Goal: Task Accomplishment & Management: Manage account settings

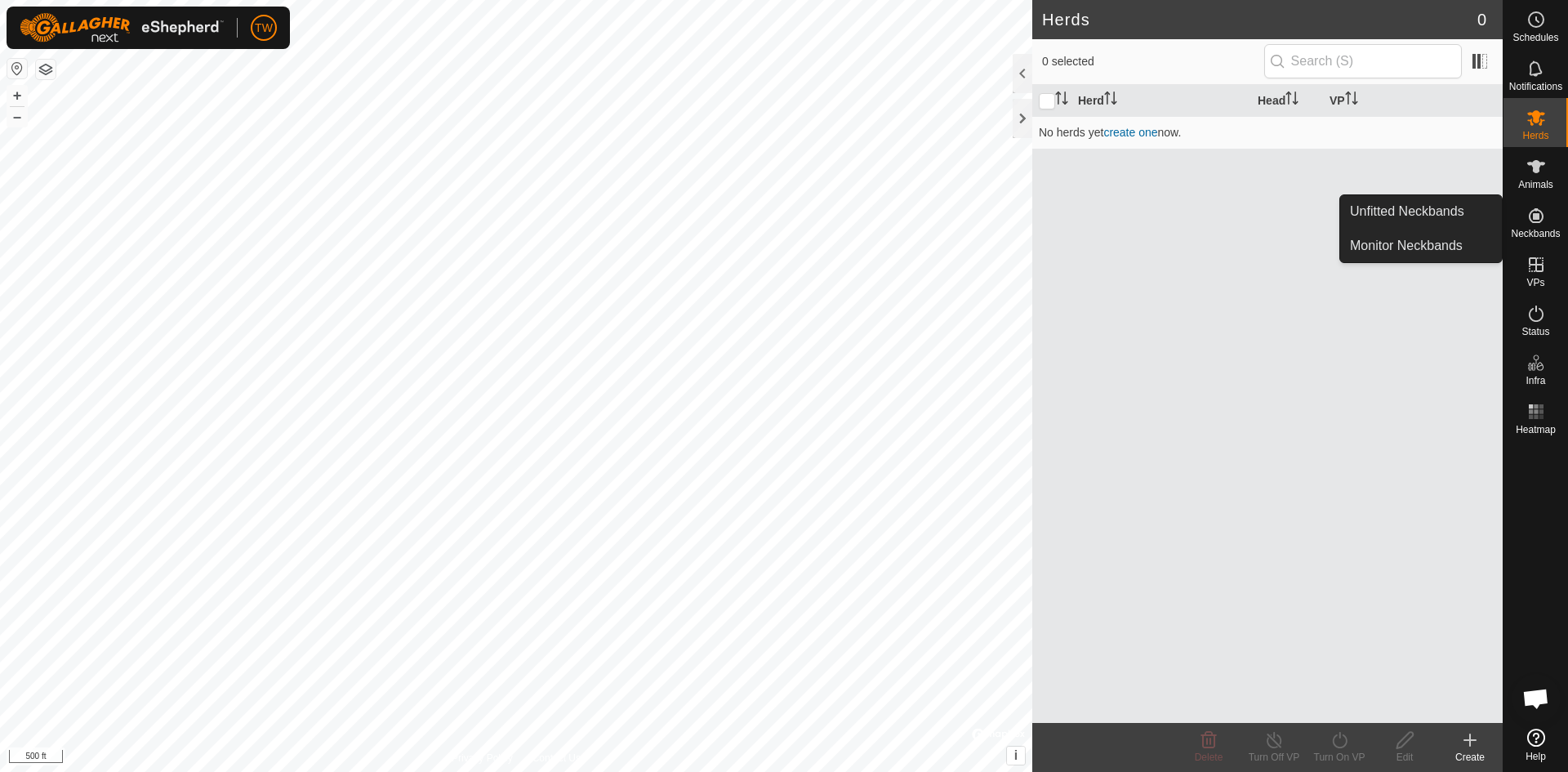
click at [1535, 215] on icon at bounding box center [1535, 215] width 15 height 15
click at [1441, 203] on link "Unfitted Neckbands" at bounding box center [1421, 211] width 162 height 33
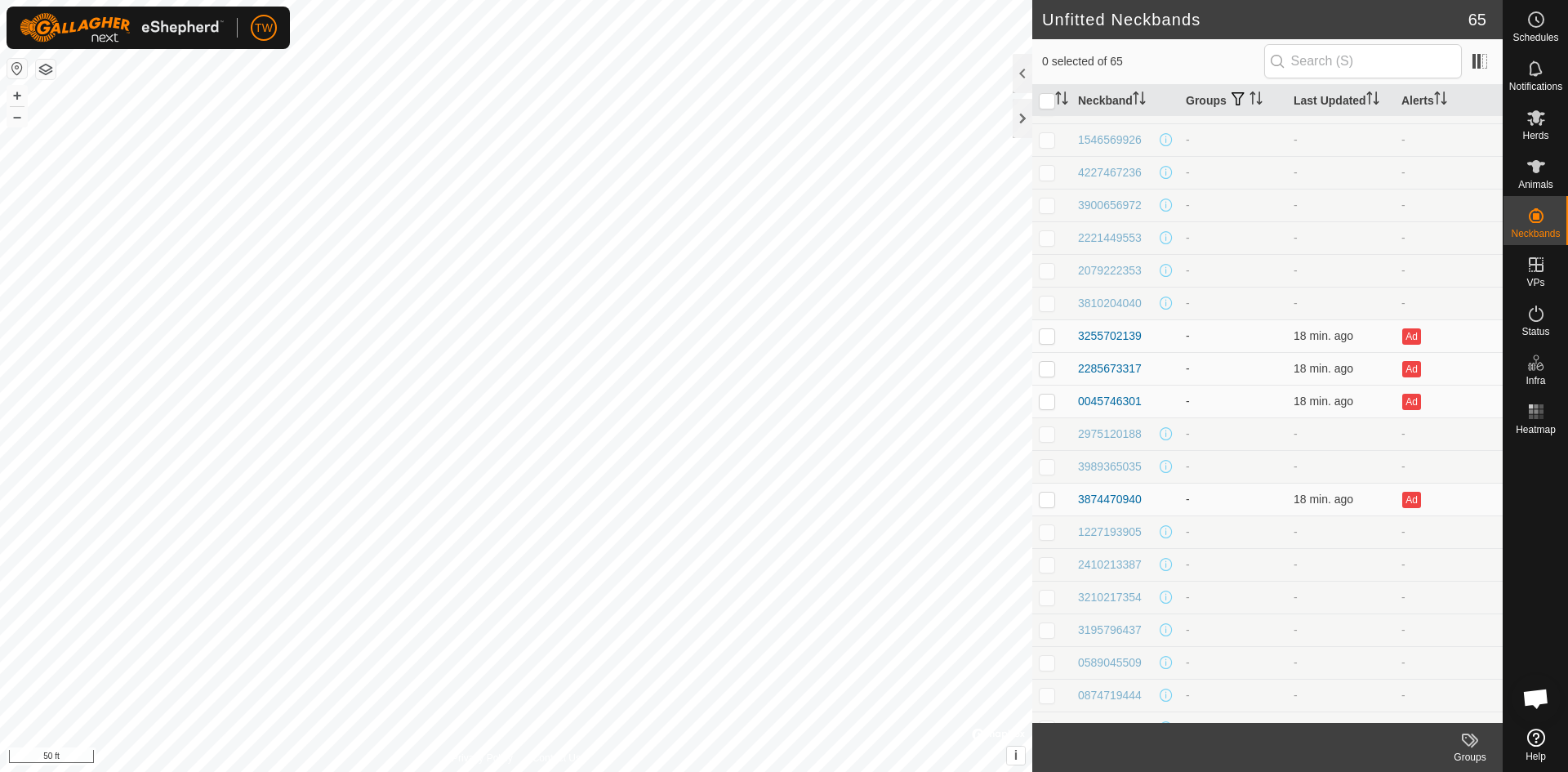
scroll to position [735, 0]
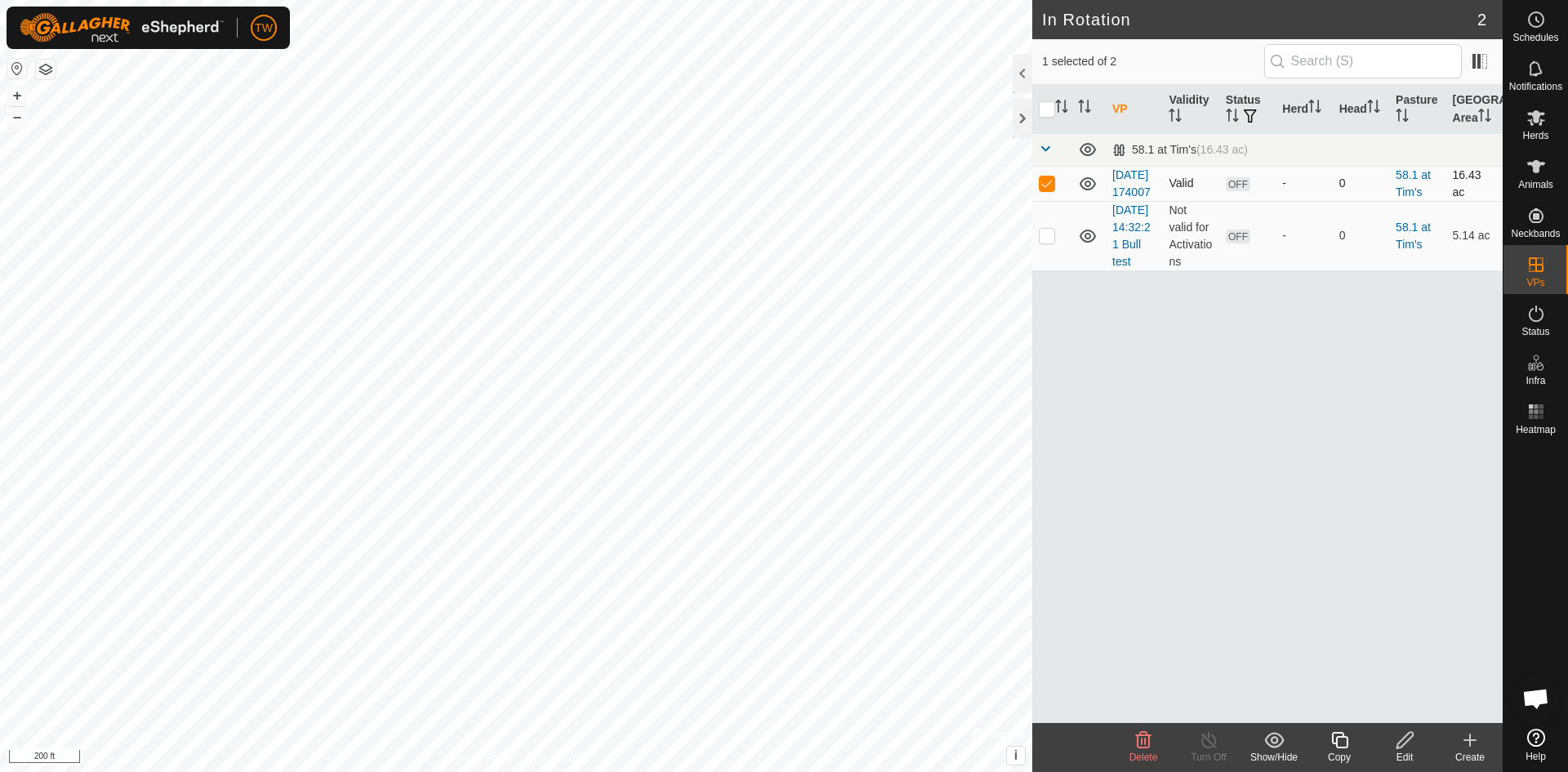
click at [1091, 193] on icon at bounding box center [1087, 184] width 19 height 19
click at [1091, 189] on icon at bounding box center [1087, 185] width 17 height 6
click at [1091, 246] on icon at bounding box center [1087, 236] width 19 height 19
click at [1238, 191] on span "OFF" at bounding box center [1238, 185] width 25 height 14
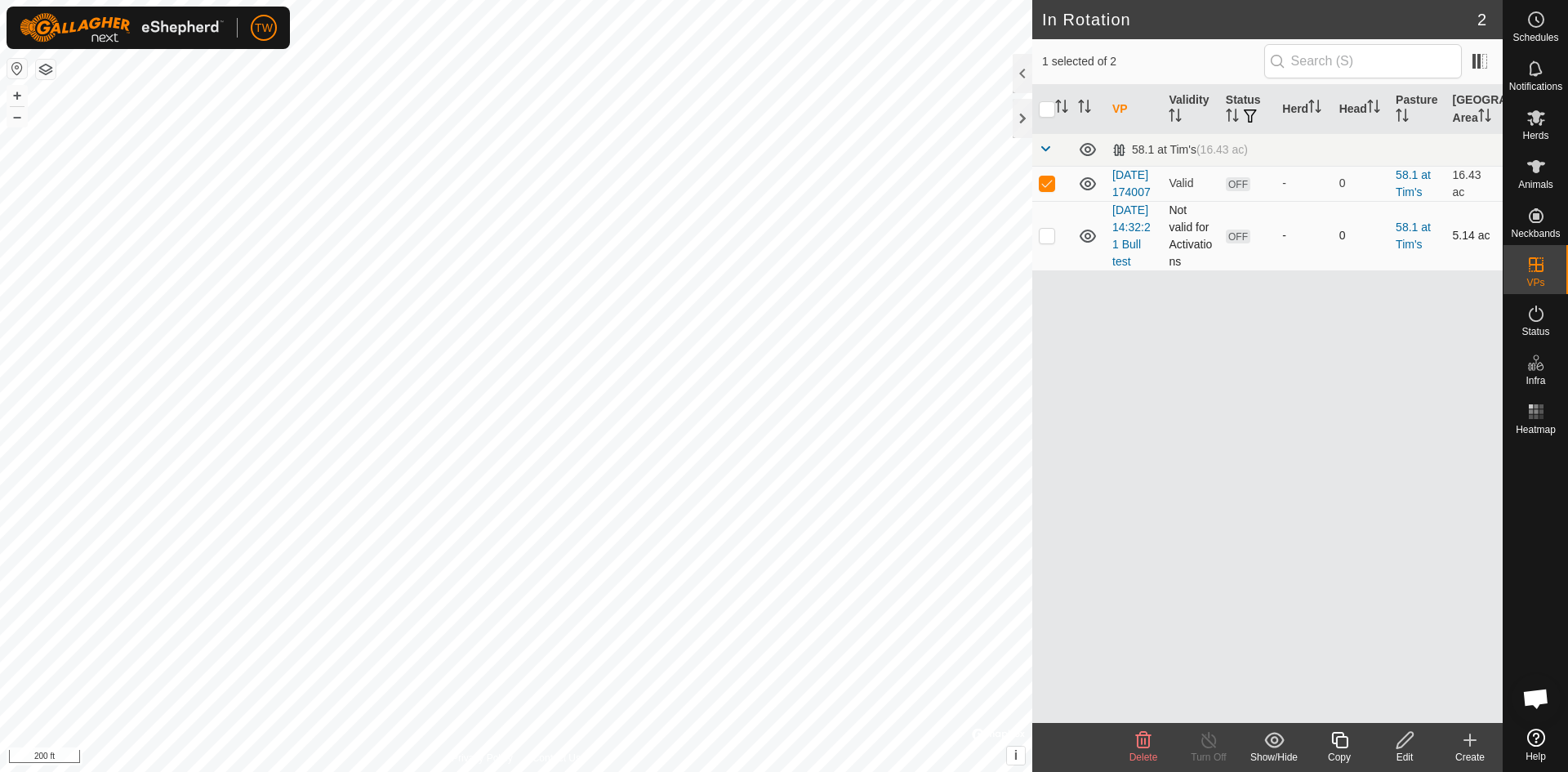
click at [1222, 448] on div "VP Validity Status Herd Head Pasture Grazing Area 58.1 at Tim's (16.43 ac) 2025…" at bounding box center [1267, 404] width 470 height 638
click at [1122, 258] on link "2025-10-02 14:32:21 Bull test" at bounding box center [1131, 235] width 39 height 64
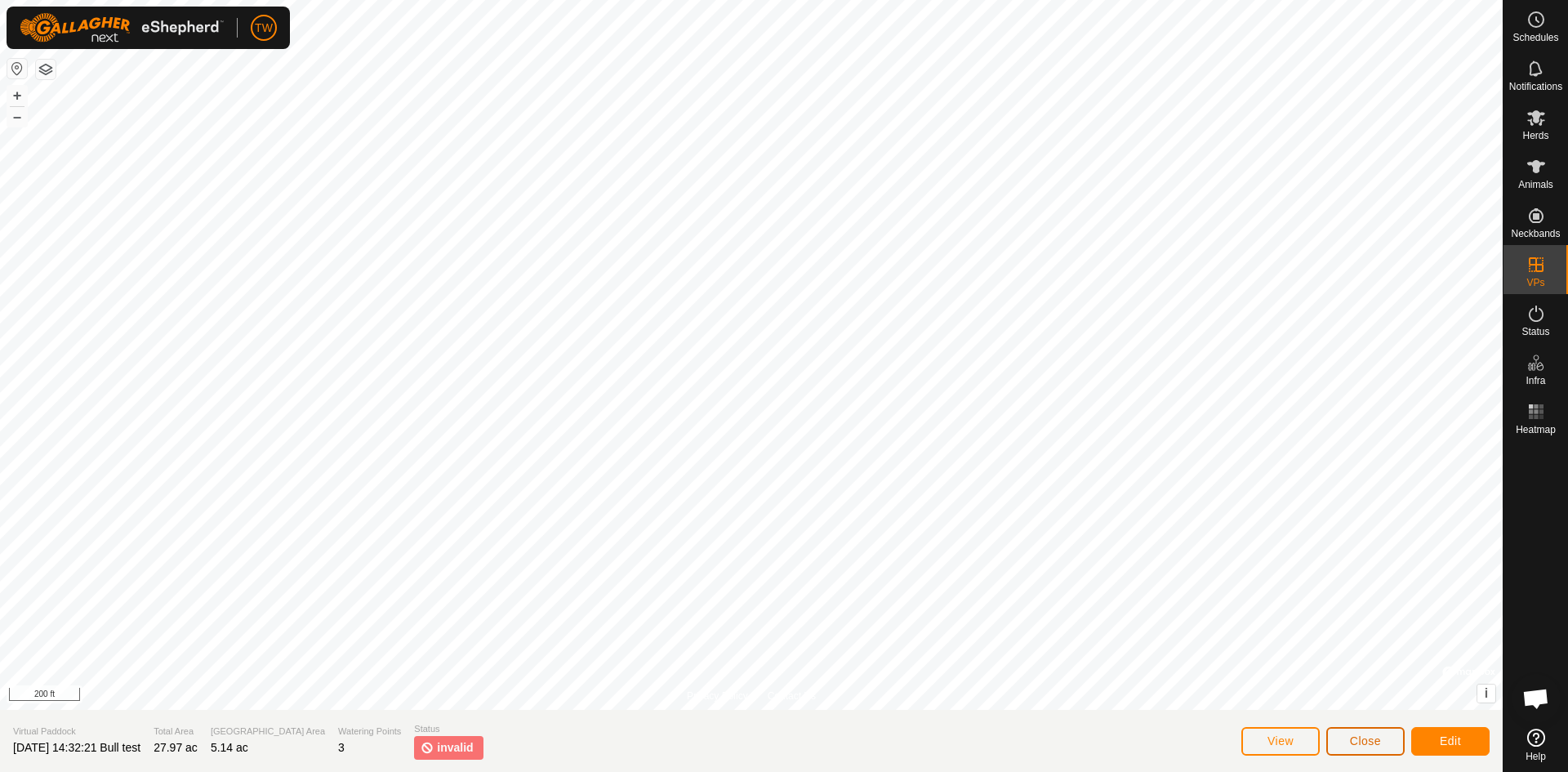
click at [1374, 739] on span "Close" at bounding box center [1365, 740] width 31 height 13
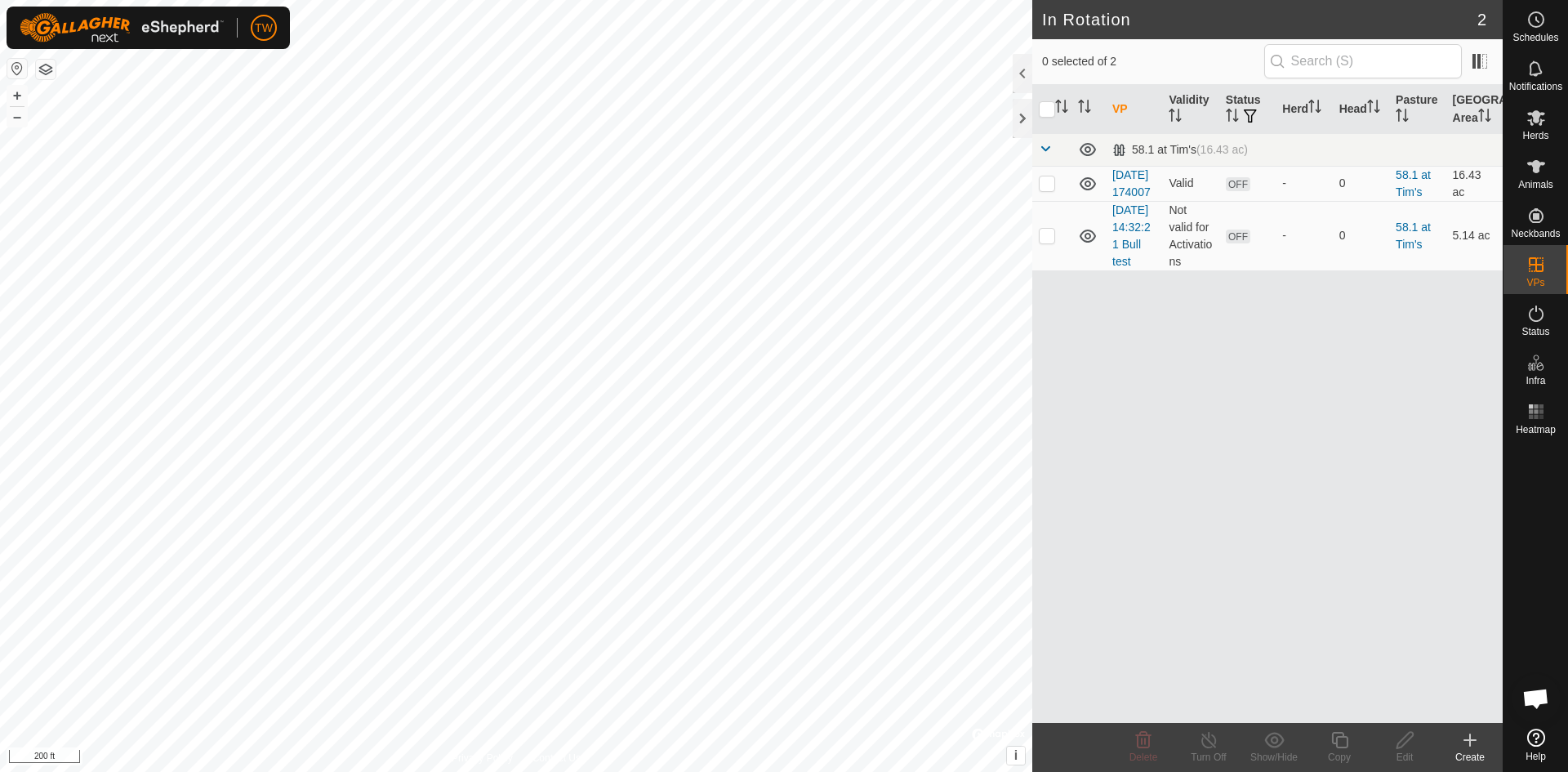
click at [1125, 191] on link "2025-10-01 174007" at bounding box center [1131, 183] width 39 height 30
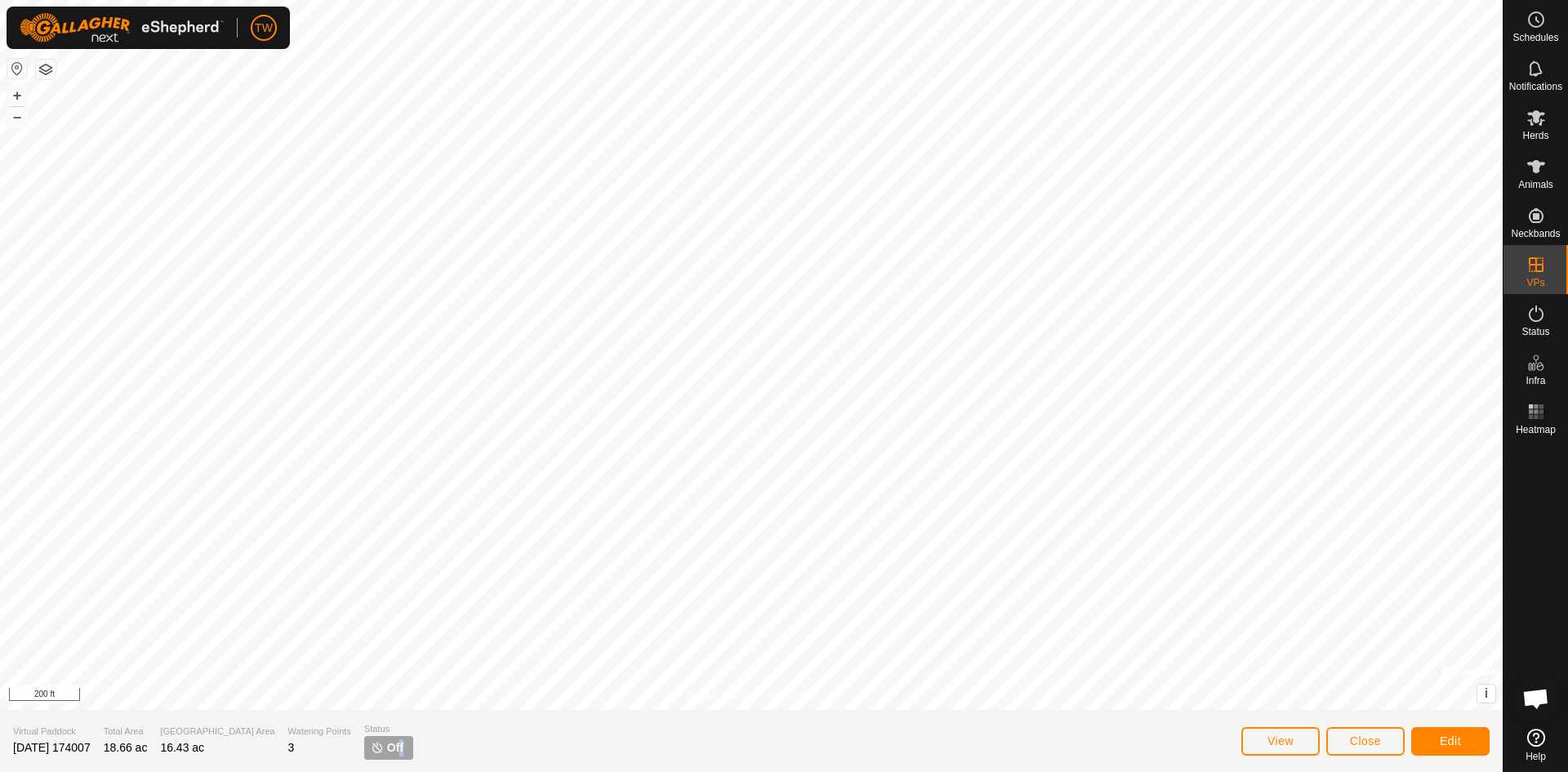
click at [387, 741] on span "Off" at bounding box center [395, 748] width 17 height 18
click at [1533, 25] on icon at bounding box center [1535, 19] width 19 height 19
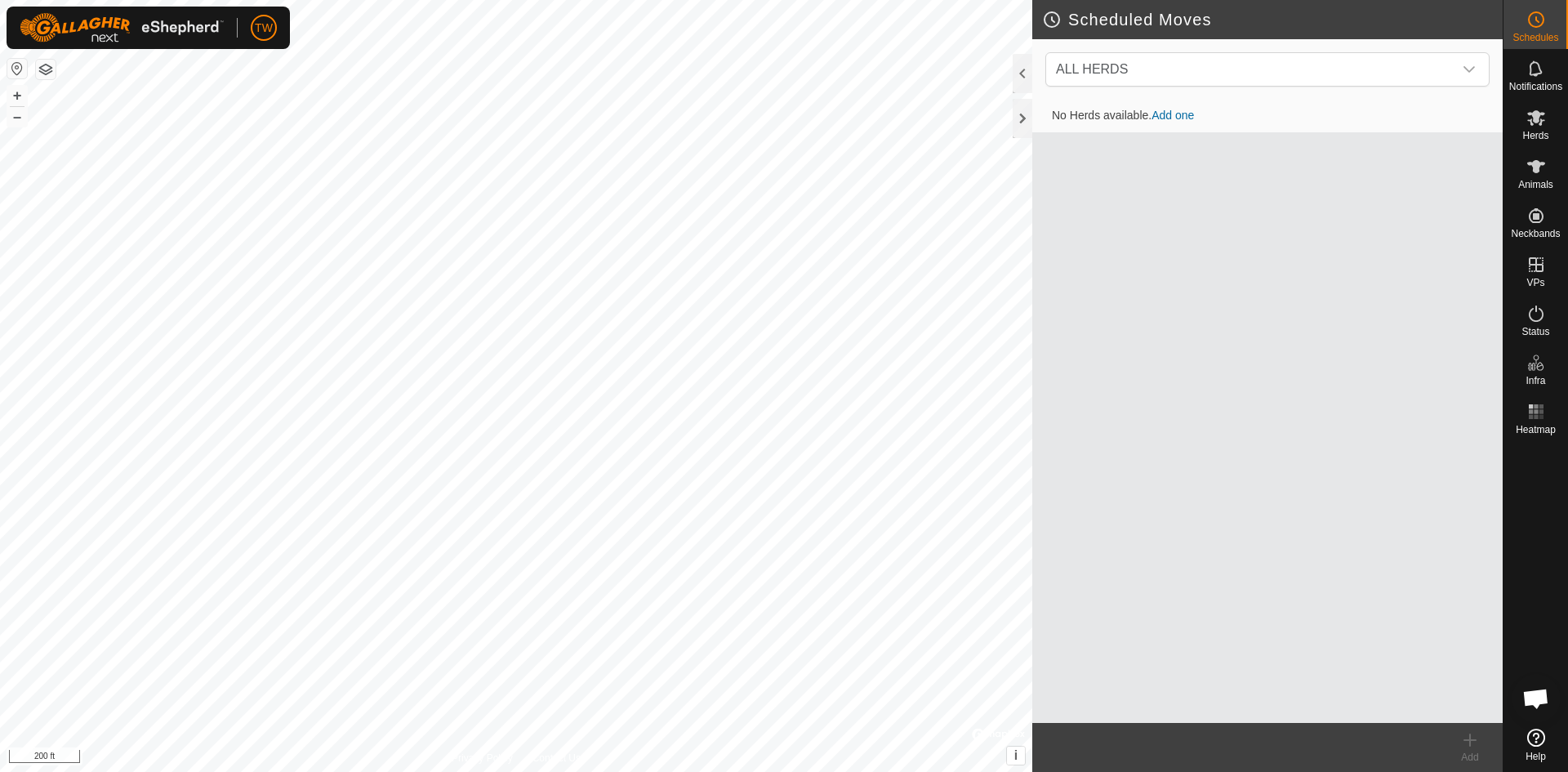
click at [1179, 109] on link "Add one" at bounding box center [1172, 115] width 42 height 13
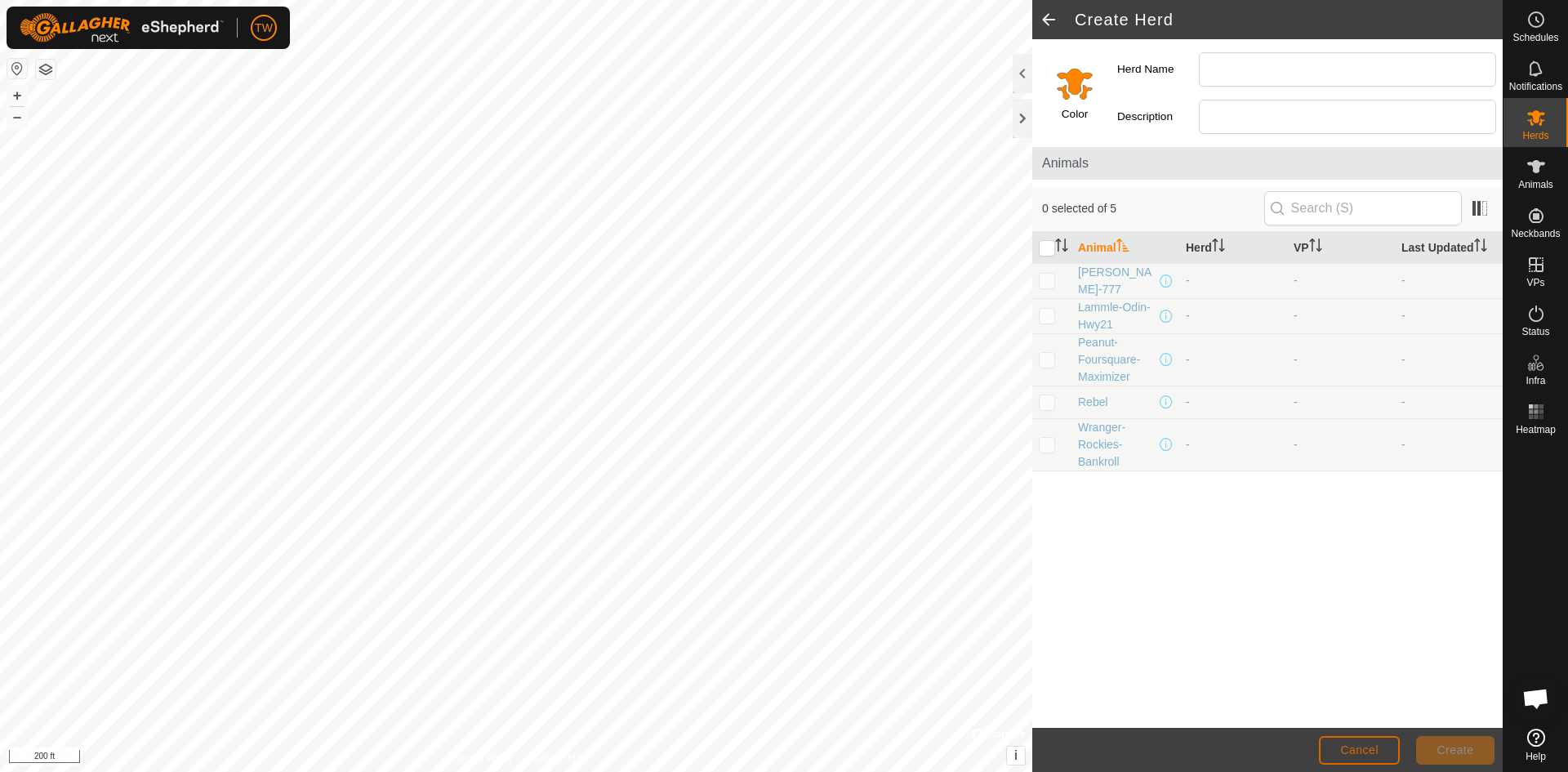
click at [1362, 749] on span "Cancel" at bounding box center [1360, 749] width 39 height 13
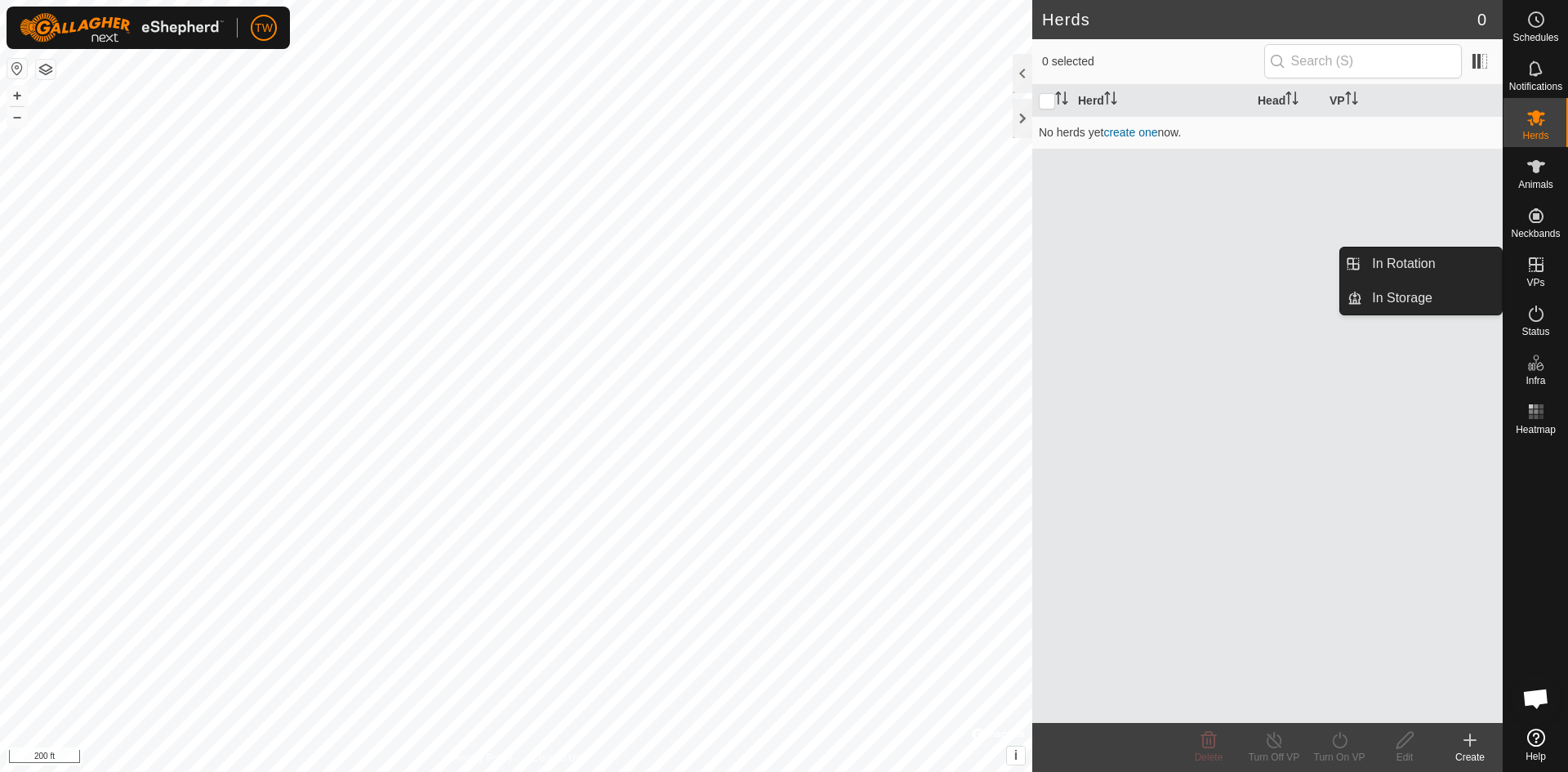
click at [1534, 263] on icon at bounding box center [1535, 265] width 19 height 19
click at [1457, 262] on link "In Rotation" at bounding box center [1432, 264] width 140 height 33
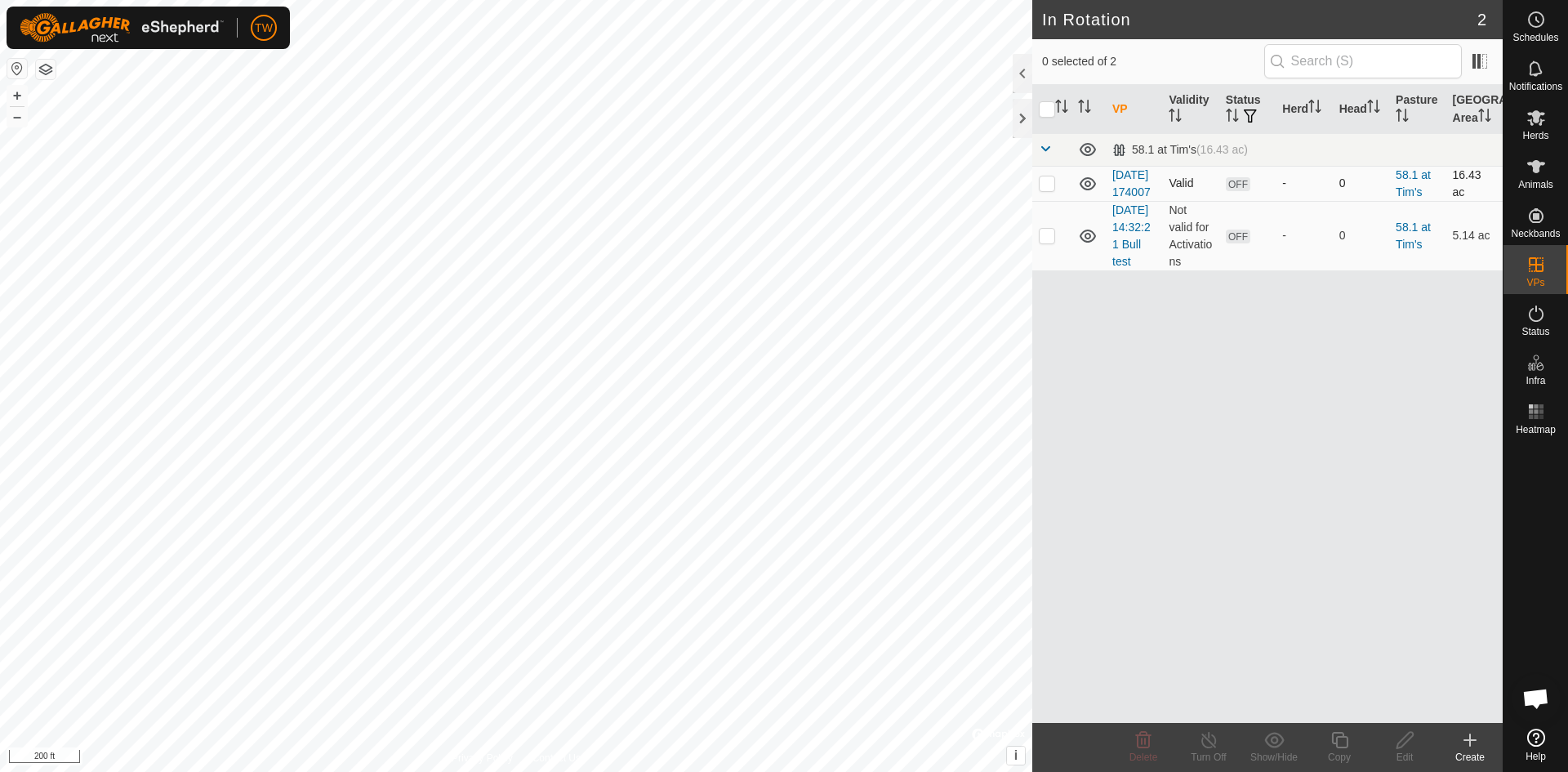
click at [1043, 190] on p-checkbox at bounding box center [1047, 183] width 17 height 13
click at [1048, 188] on p-checkbox at bounding box center [1047, 183] width 17 height 13
checkbox input "true"
click at [1407, 738] on icon at bounding box center [1405, 740] width 20 height 19
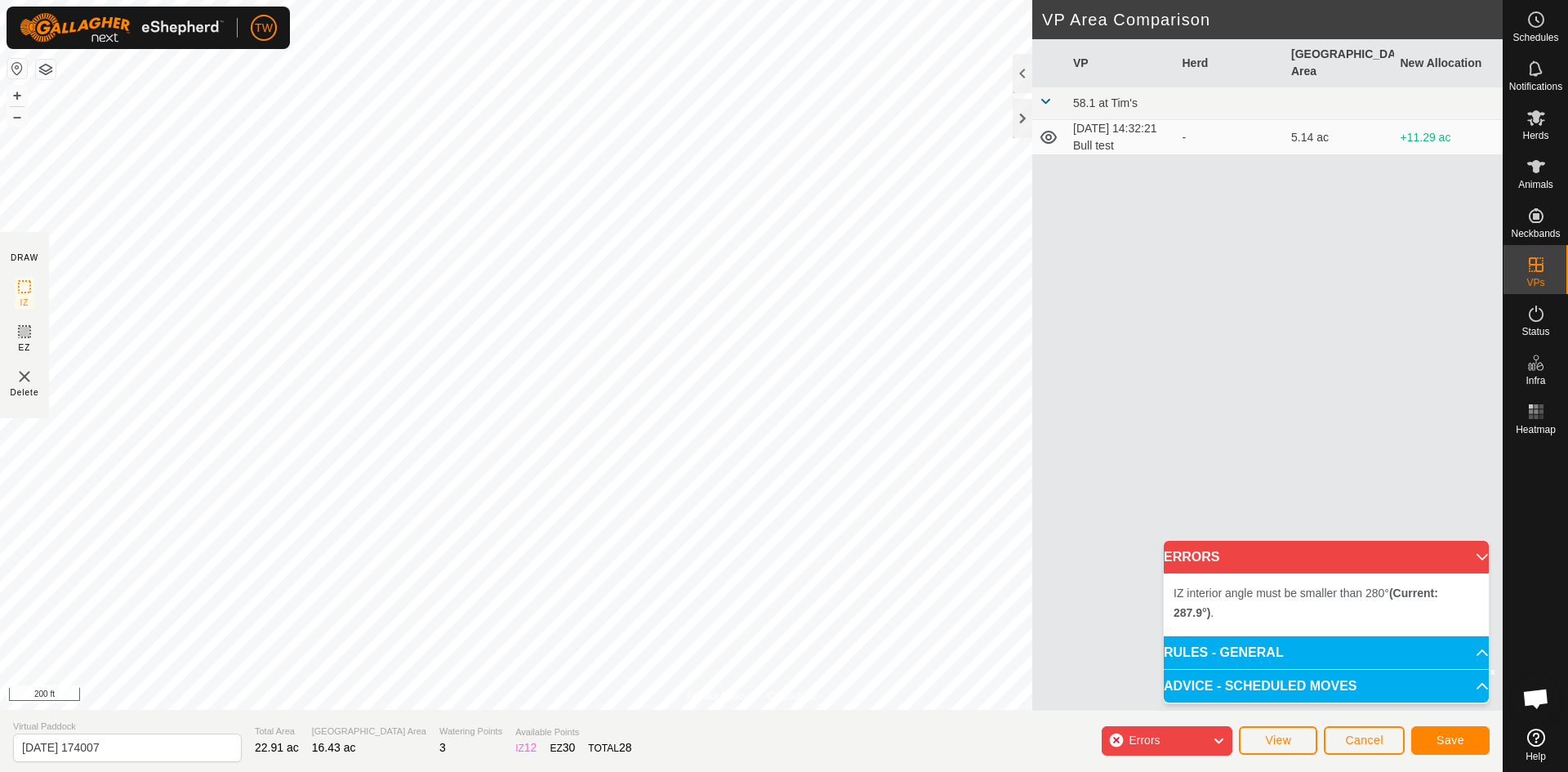
click at [1032, 182] on div "Privacy Policy Contact Us Status: OFF Type: Inclusion Zone + – ⇧ i © Mapbox , ©…" at bounding box center [751, 386] width 1502 height 772
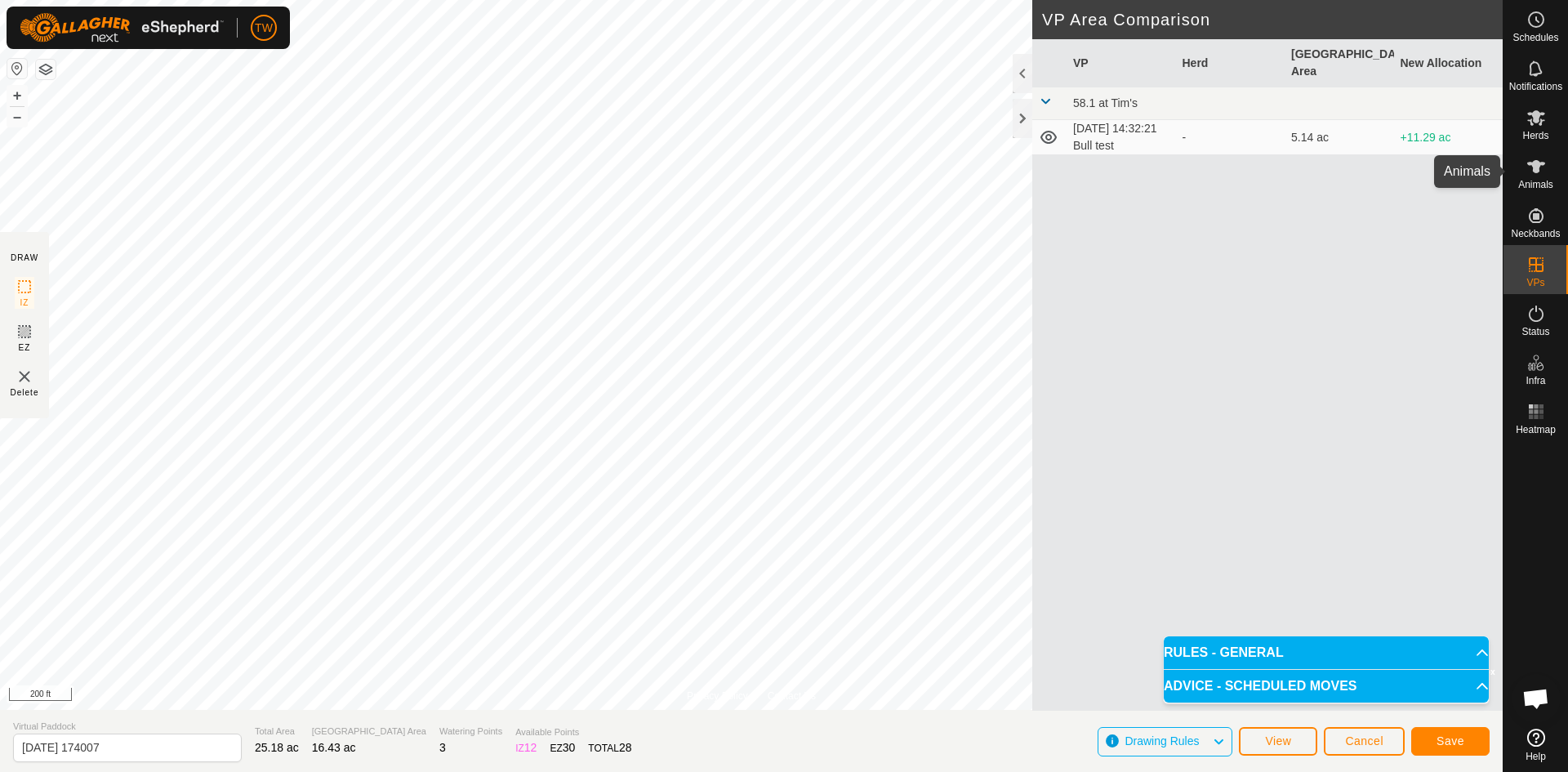
click at [1537, 170] on icon at bounding box center [1535, 166] width 18 height 13
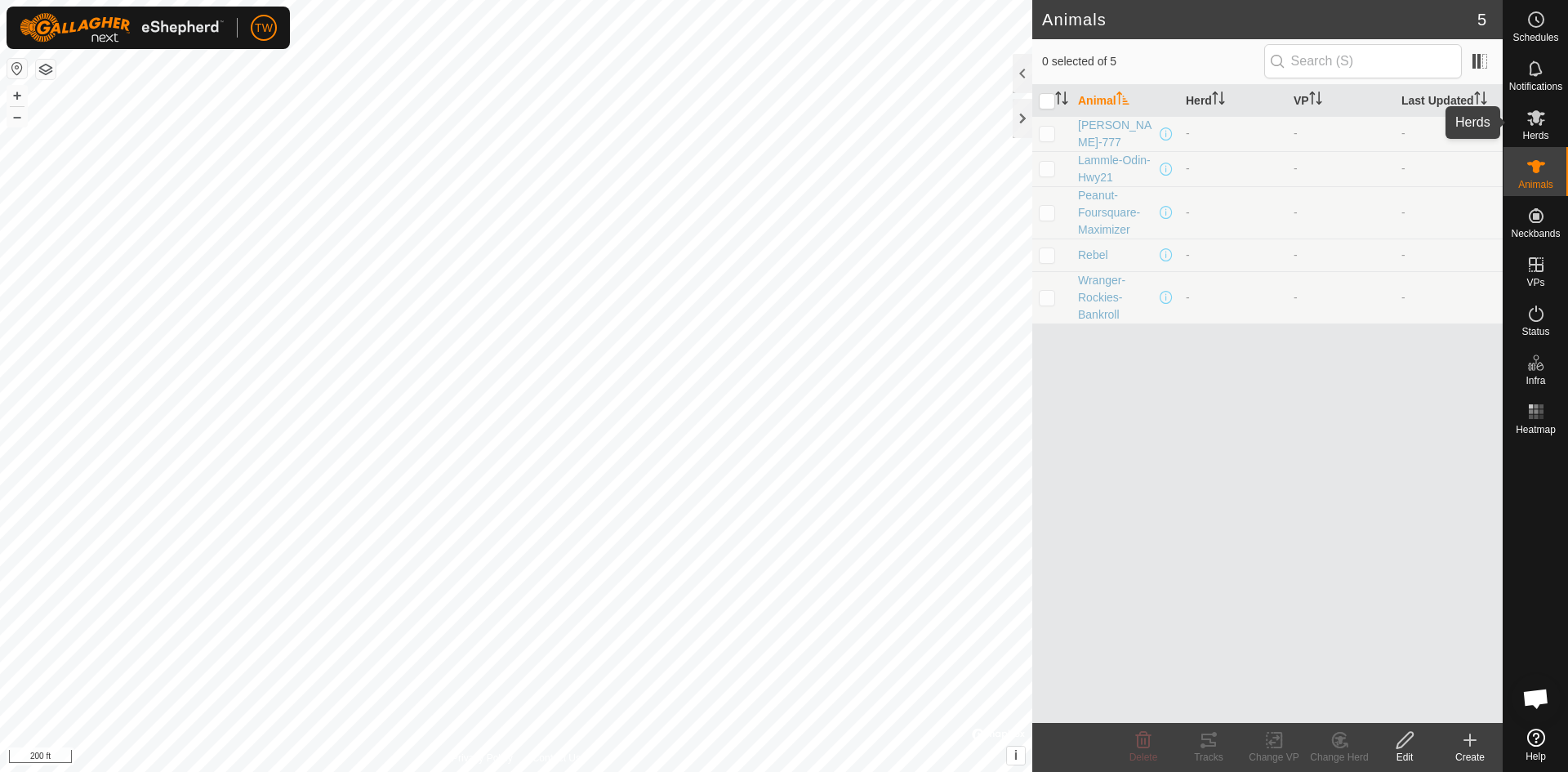
click at [1534, 123] on icon at bounding box center [1535, 118] width 19 height 19
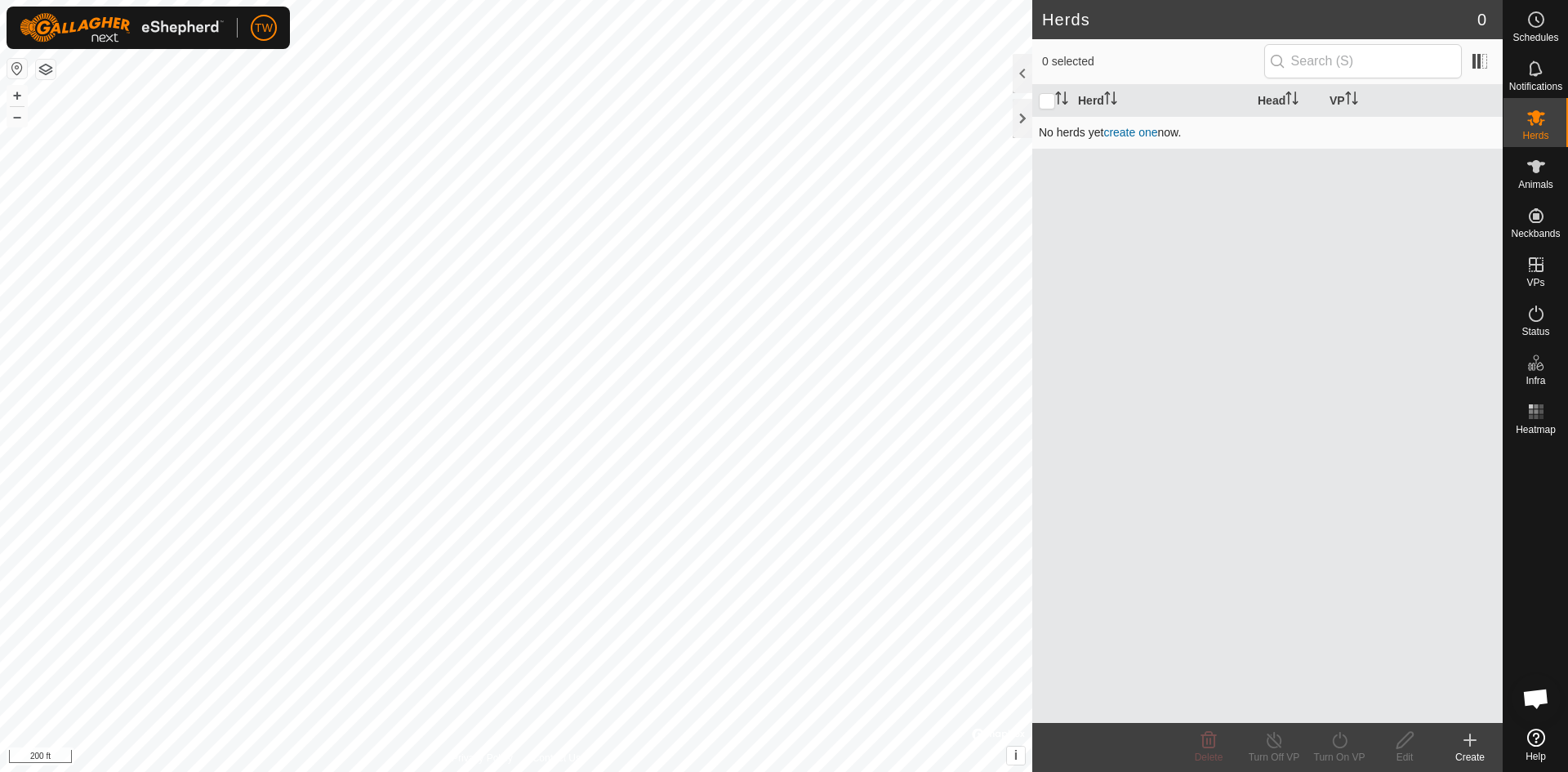
click at [1123, 133] on link "create one" at bounding box center [1129, 132] width 54 height 13
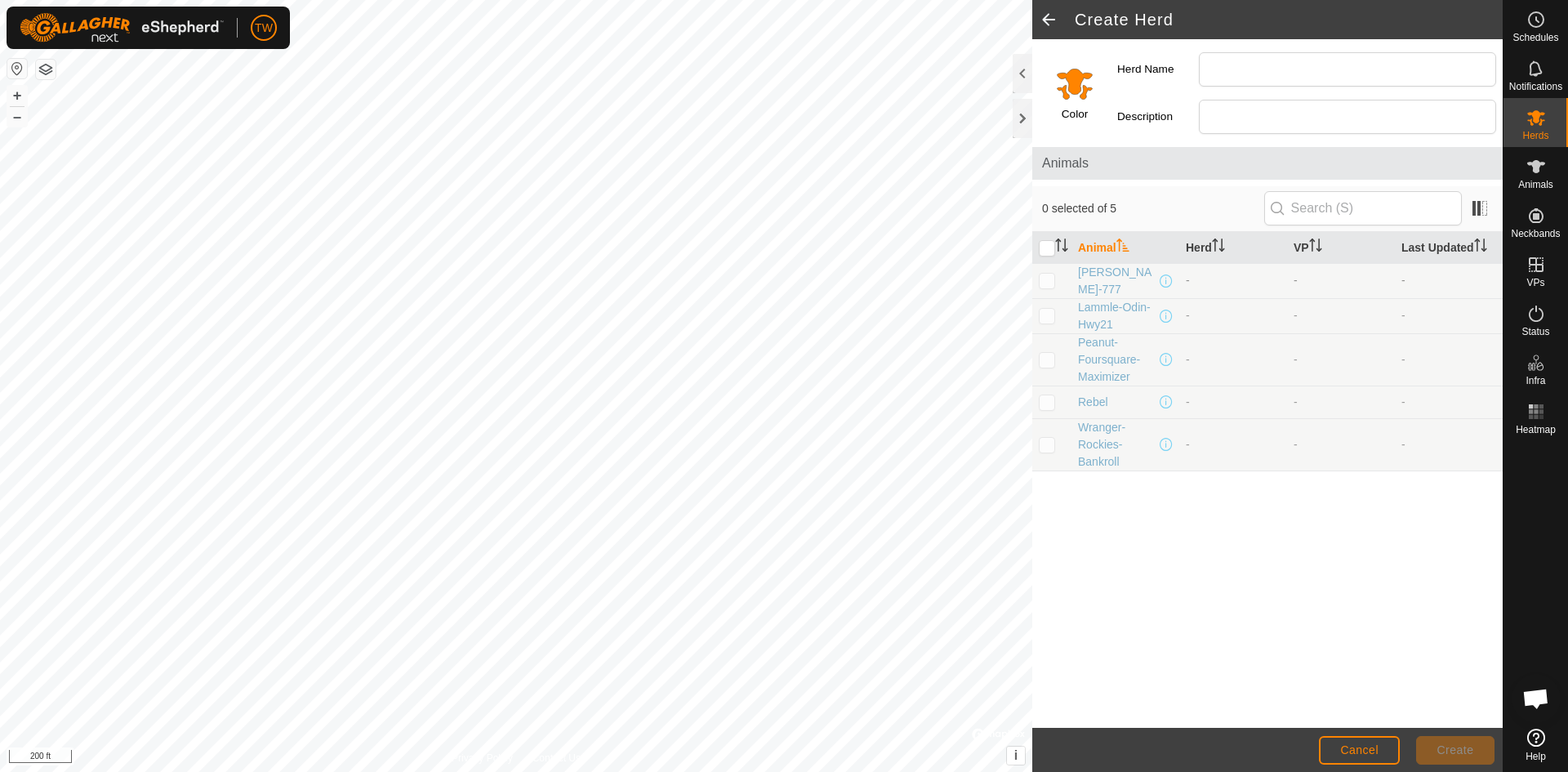
click at [1046, 288] on td at bounding box center [1051, 280] width 40 height 35
checkbox input "true"
drag, startPoint x: 1049, startPoint y: 318, endPoint x: 1044, endPoint y: 353, distance: 35.4
click at [1046, 323] on td at bounding box center [1051, 316] width 40 height 35
checkbox input "true"
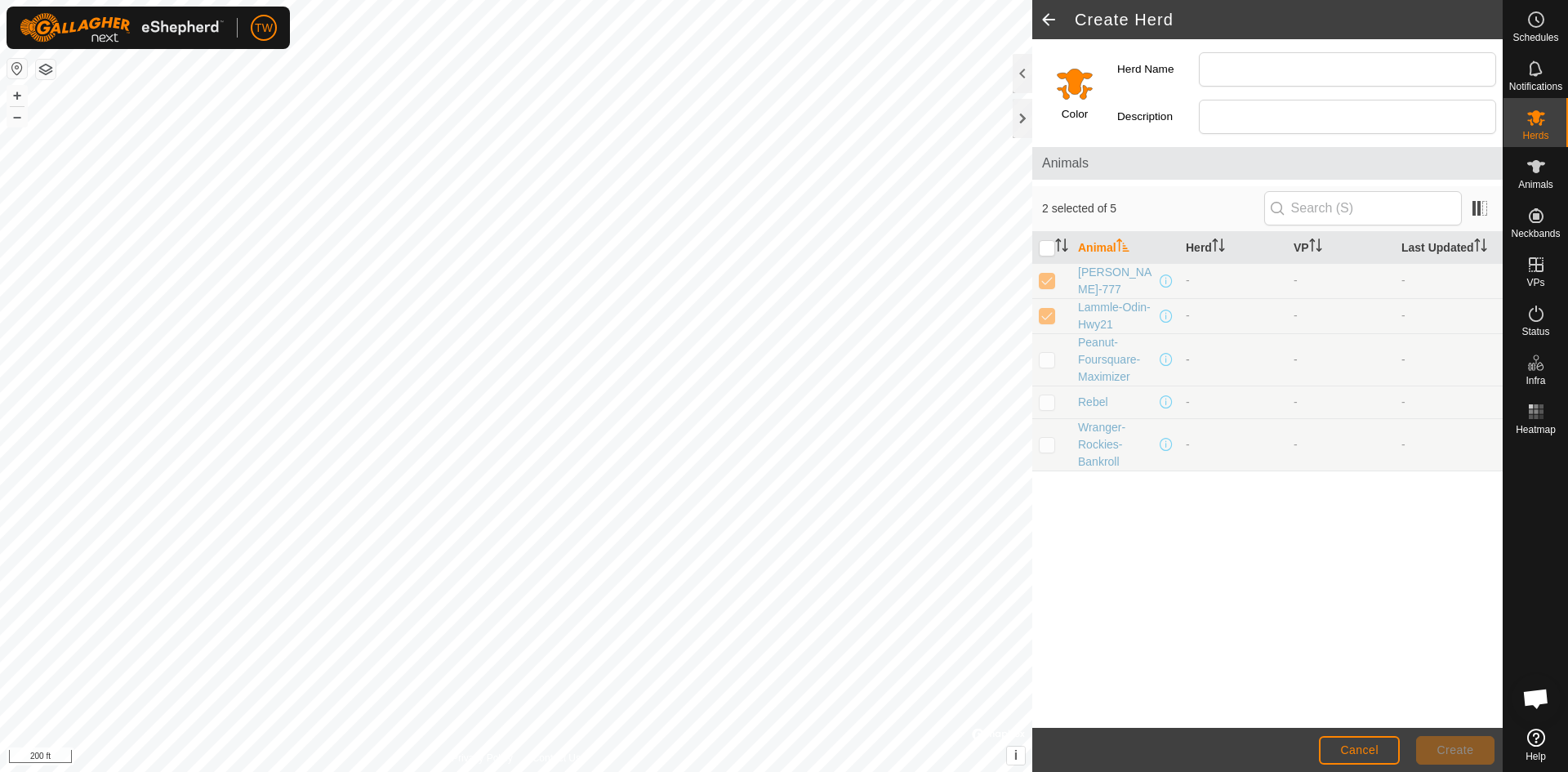
click at [1048, 366] on td at bounding box center [1051, 359] width 40 height 52
click at [1049, 361] on p-checkbox at bounding box center [1047, 359] width 17 height 13
checkbox input "false"
click at [1049, 312] on p-checkbox at bounding box center [1047, 315] width 17 height 13
checkbox input "false"
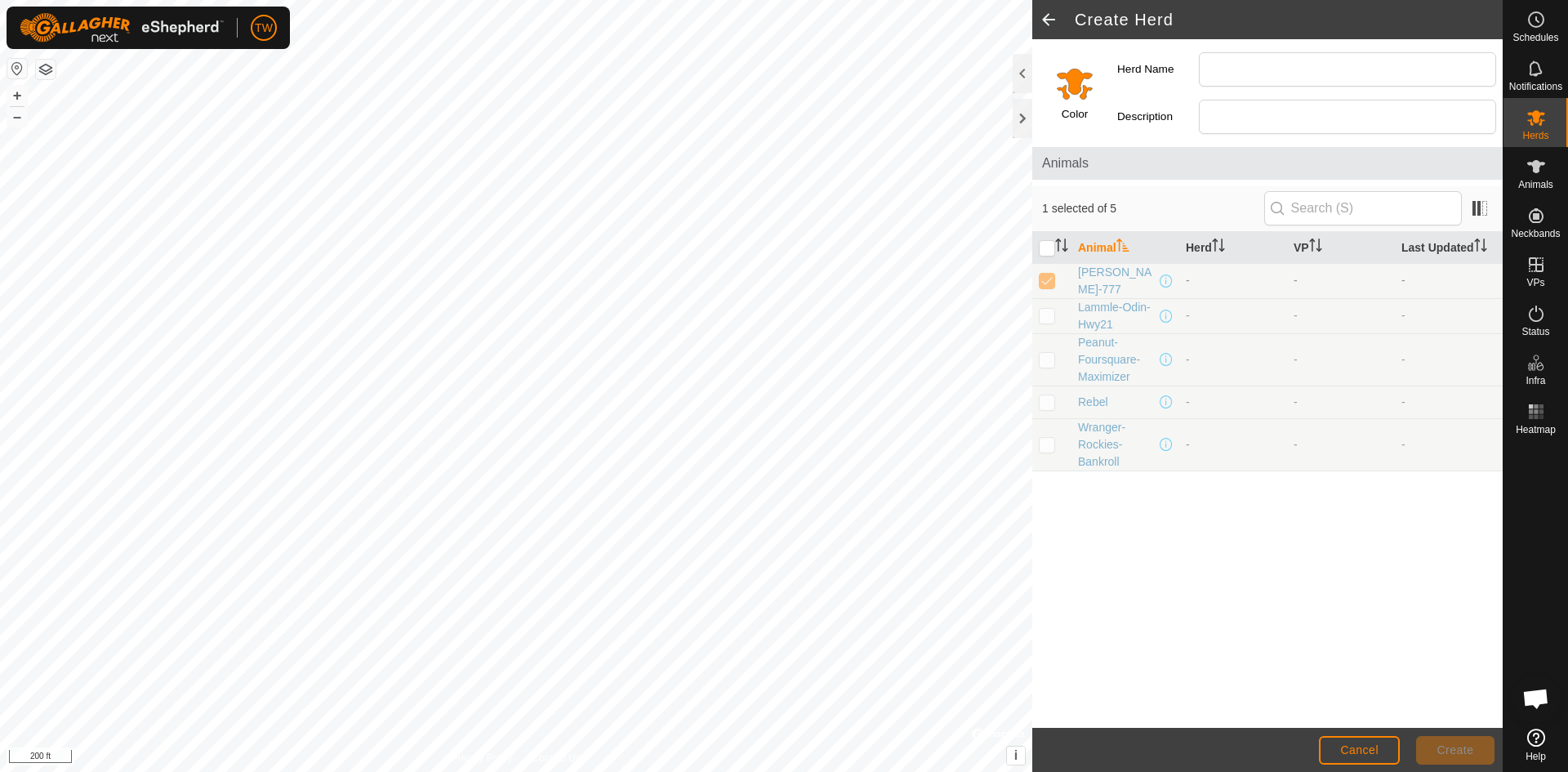
click at [1050, 282] on p-checkbox at bounding box center [1047, 280] width 17 height 13
drag, startPoint x: 1045, startPoint y: 278, endPoint x: 1044, endPoint y: 316, distance: 38.0
click at [1045, 279] on p-checkbox at bounding box center [1047, 280] width 17 height 13
checkbox input "true"
drag, startPoint x: 1044, startPoint y: 316, endPoint x: 1045, endPoint y: 339, distance: 23.0
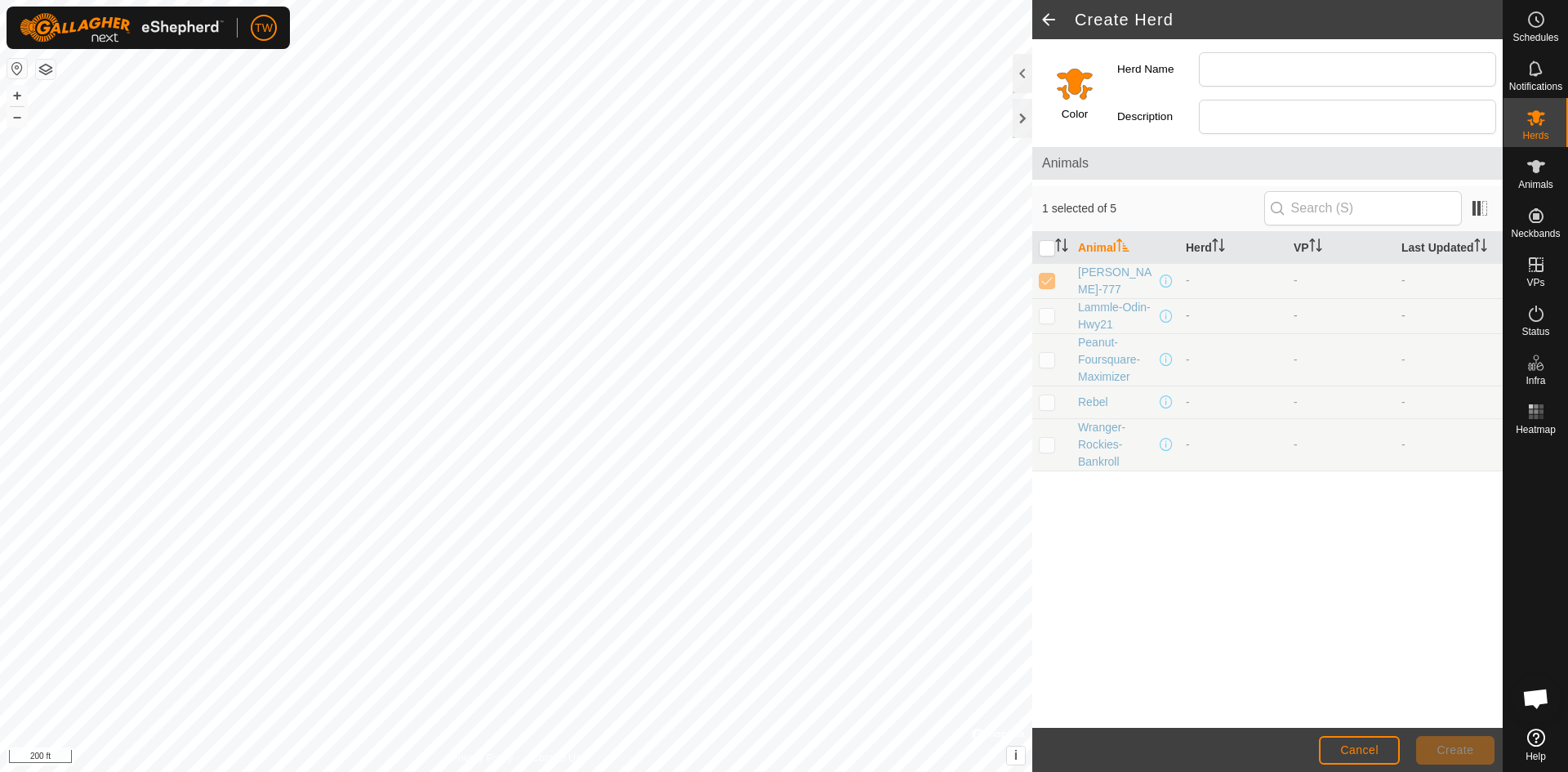
click at [1044, 317] on p-checkbox at bounding box center [1047, 315] width 17 height 13
checkbox input "true"
click at [1049, 369] on td at bounding box center [1051, 359] width 40 height 52
checkbox input "true"
drag, startPoint x: 1050, startPoint y: 400, endPoint x: 1047, endPoint y: 431, distance: 31.1
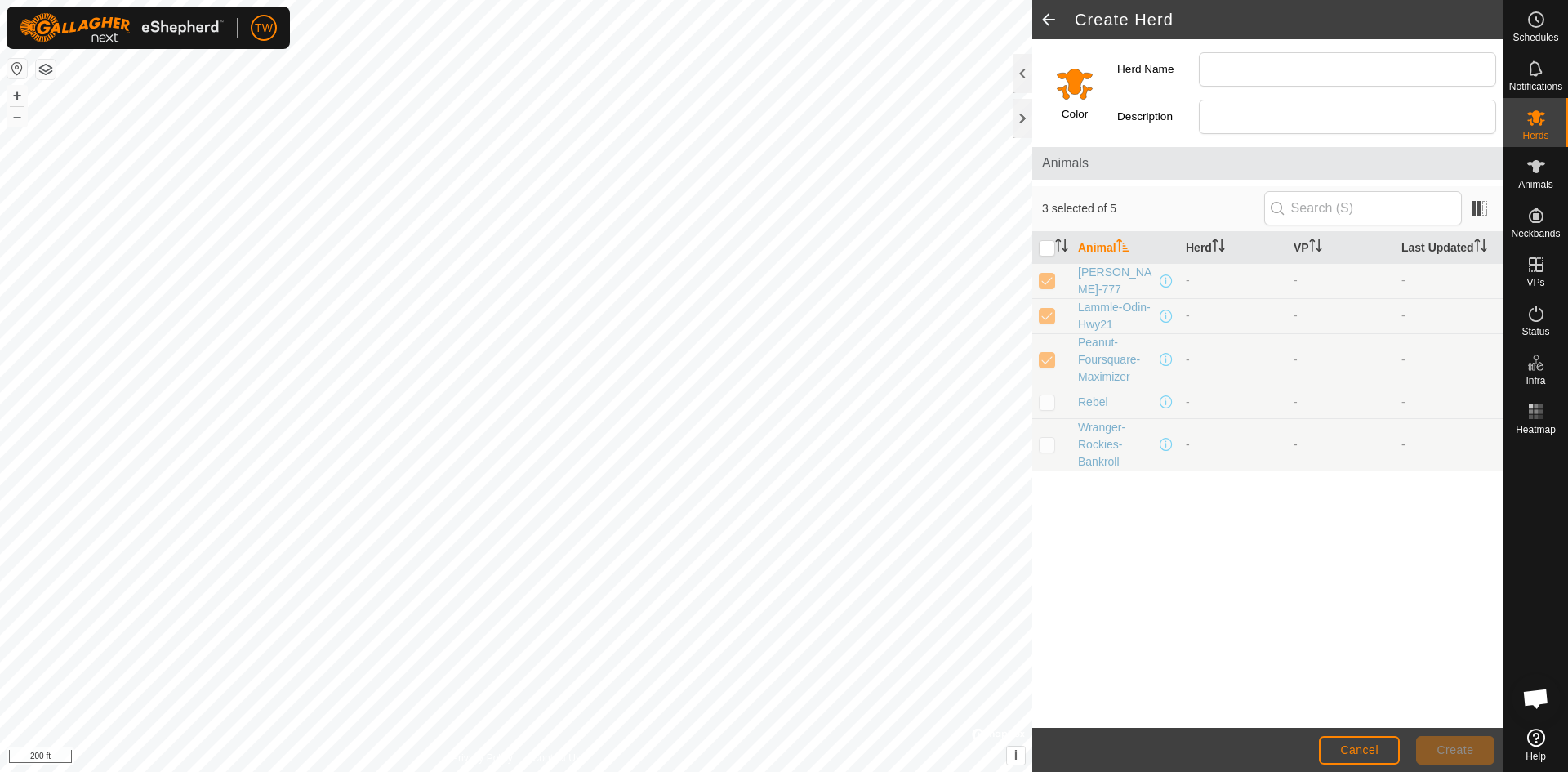
click at [1047, 414] on td at bounding box center [1051, 402] width 40 height 33
checkbox input "true"
click at [1045, 448] on p-checkbox at bounding box center [1047, 444] width 17 height 13
checkbox input "true"
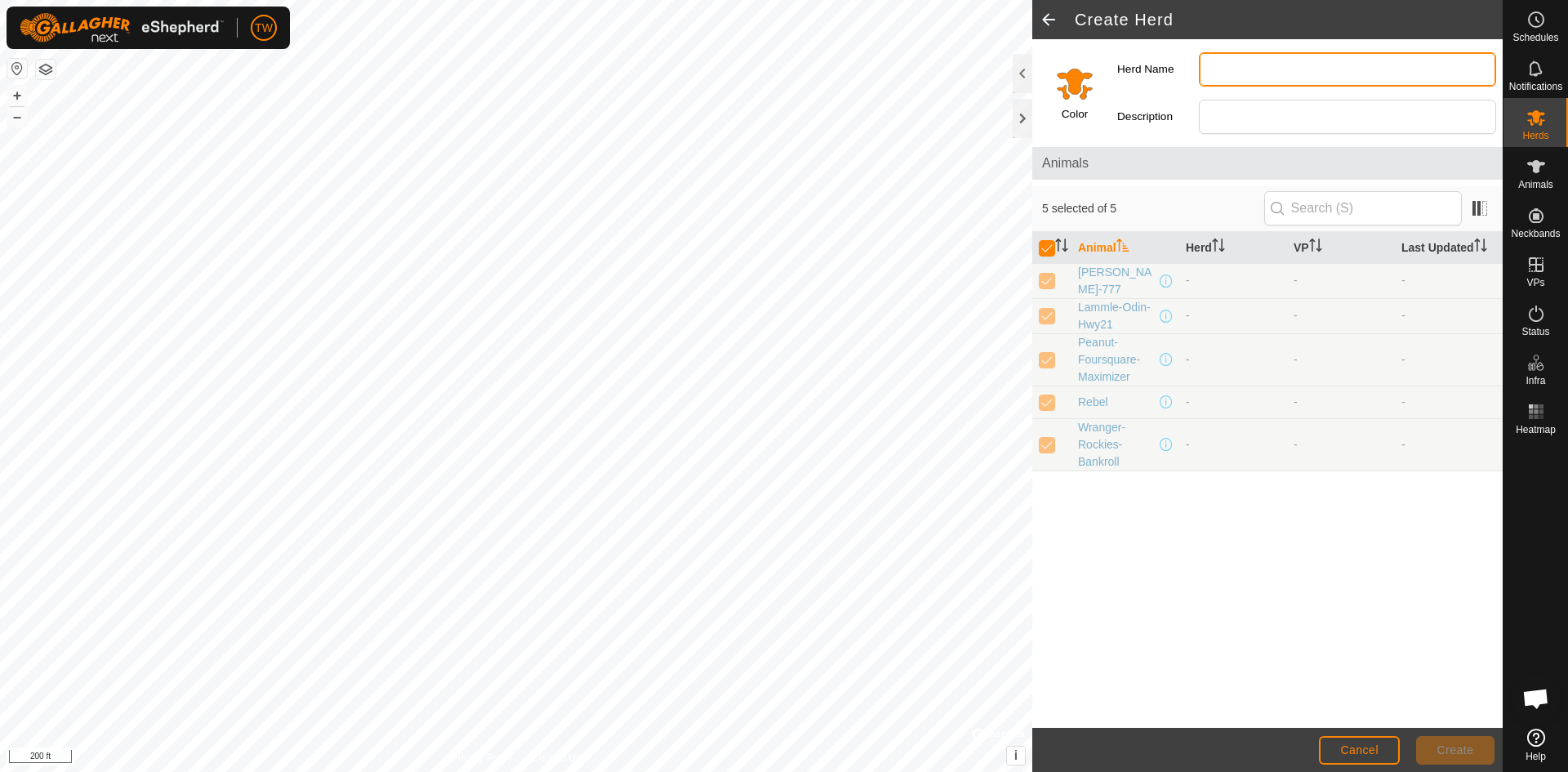
click at [1304, 69] on input "Herd Name" at bounding box center [1347, 69] width 297 height 34
type input "Herd Sires"
click at [1455, 749] on span "Create" at bounding box center [1455, 749] width 37 height 13
click at [1327, 605] on div "Animal Herd VP Last Updated Irvine-Hagel-777 - - - Lammle-Odin-Hwy21 - - - Pean…" at bounding box center [1267, 480] width 470 height 497
click at [1353, 750] on span "Cancel" at bounding box center [1360, 749] width 39 height 13
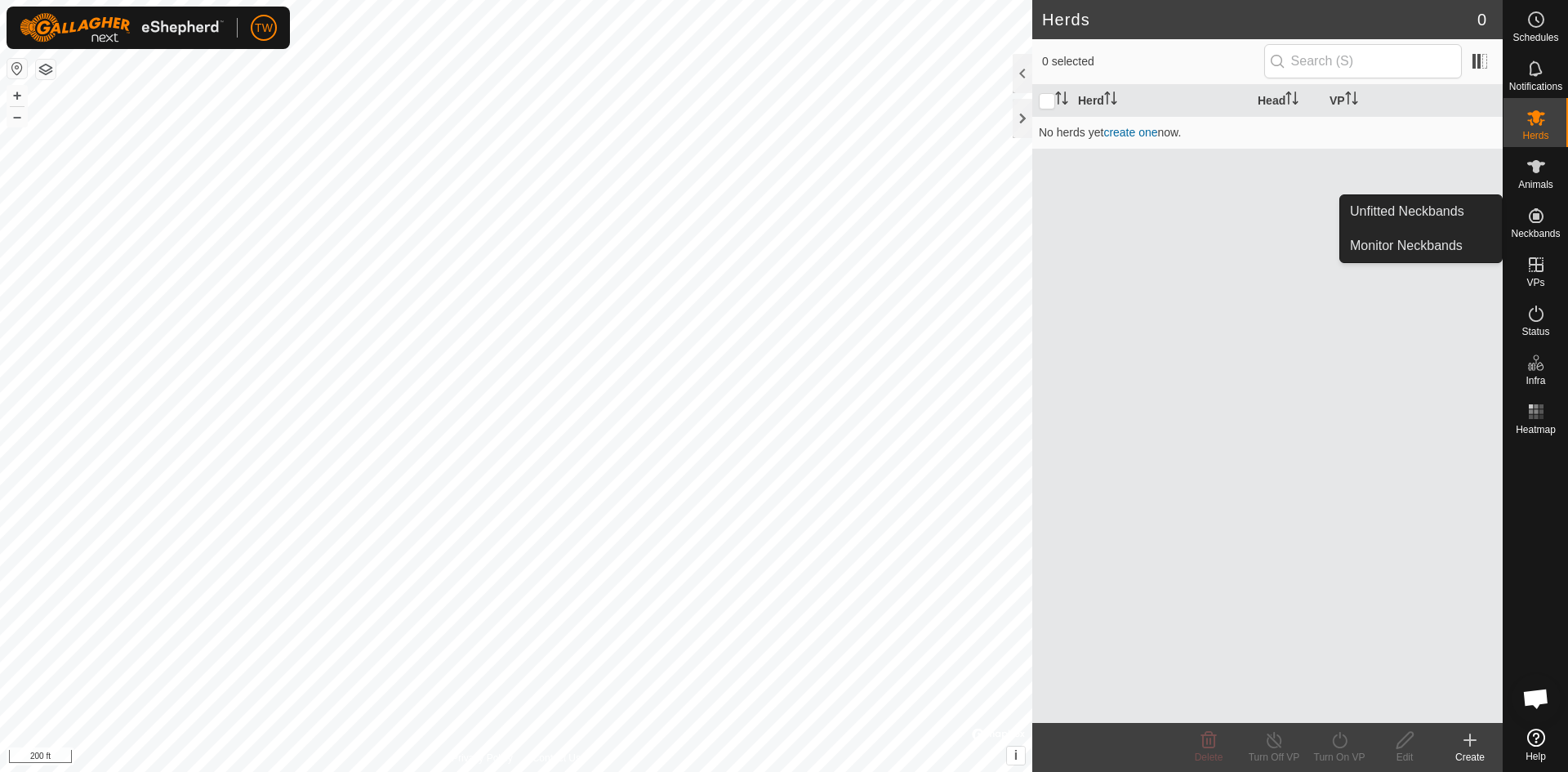
click at [1537, 213] on icon at bounding box center [1535, 215] width 19 height 19
click at [1434, 208] on link "Unfitted Neckbands" at bounding box center [1421, 211] width 162 height 33
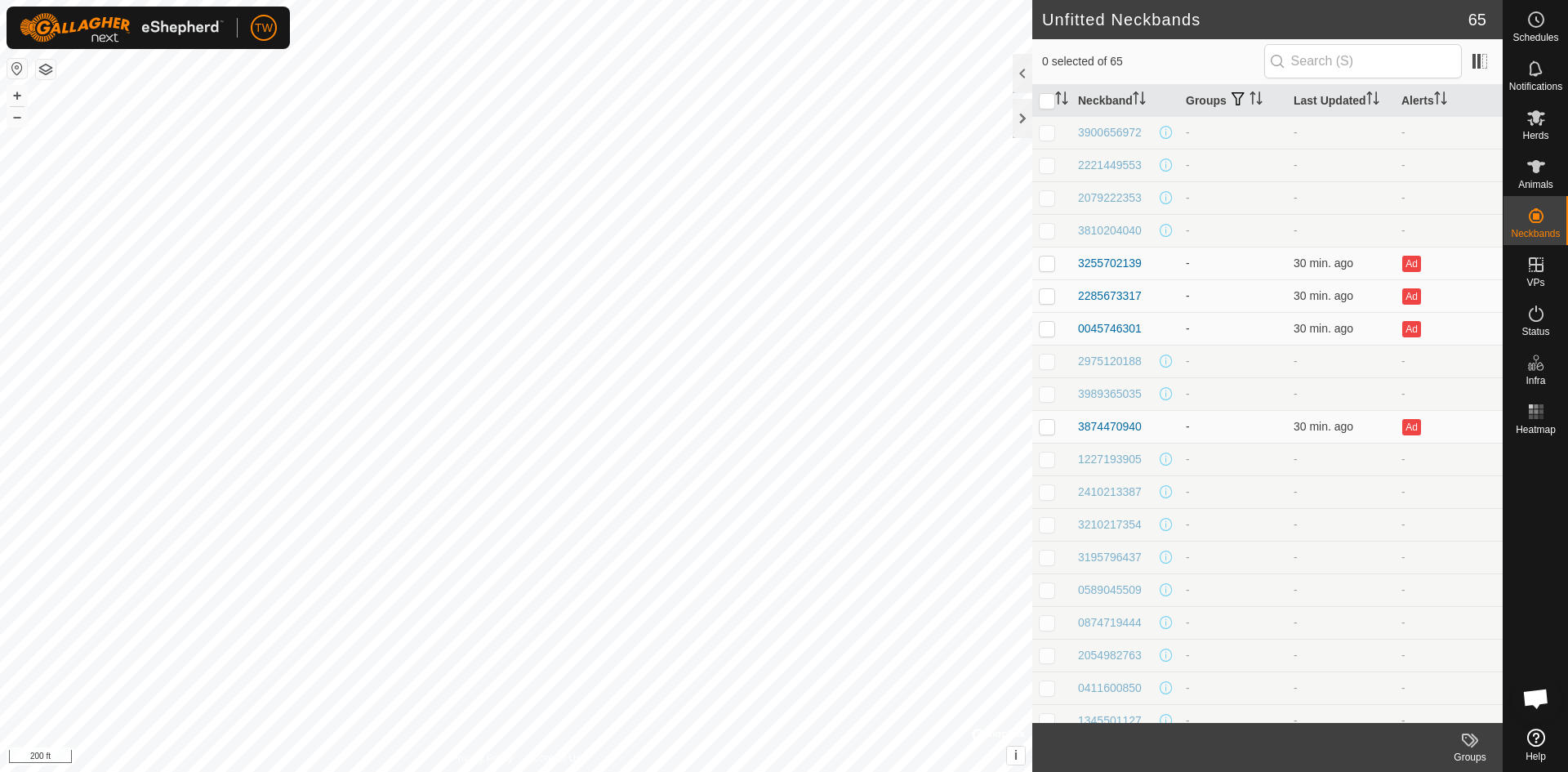
scroll to position [735, 0]
click at [1045, 248] on p-checkbox at bounding box center [1047, 246] width 17 height 13
checkbox input "true"
drag, startPoint x: 1051, startPoint y: 282, endPoint x: 1050, endPoint y: 316, distance: 34.0
click at [1049, 284] on p-checkbox at bounding box center [1047, 279] width 17 height 13
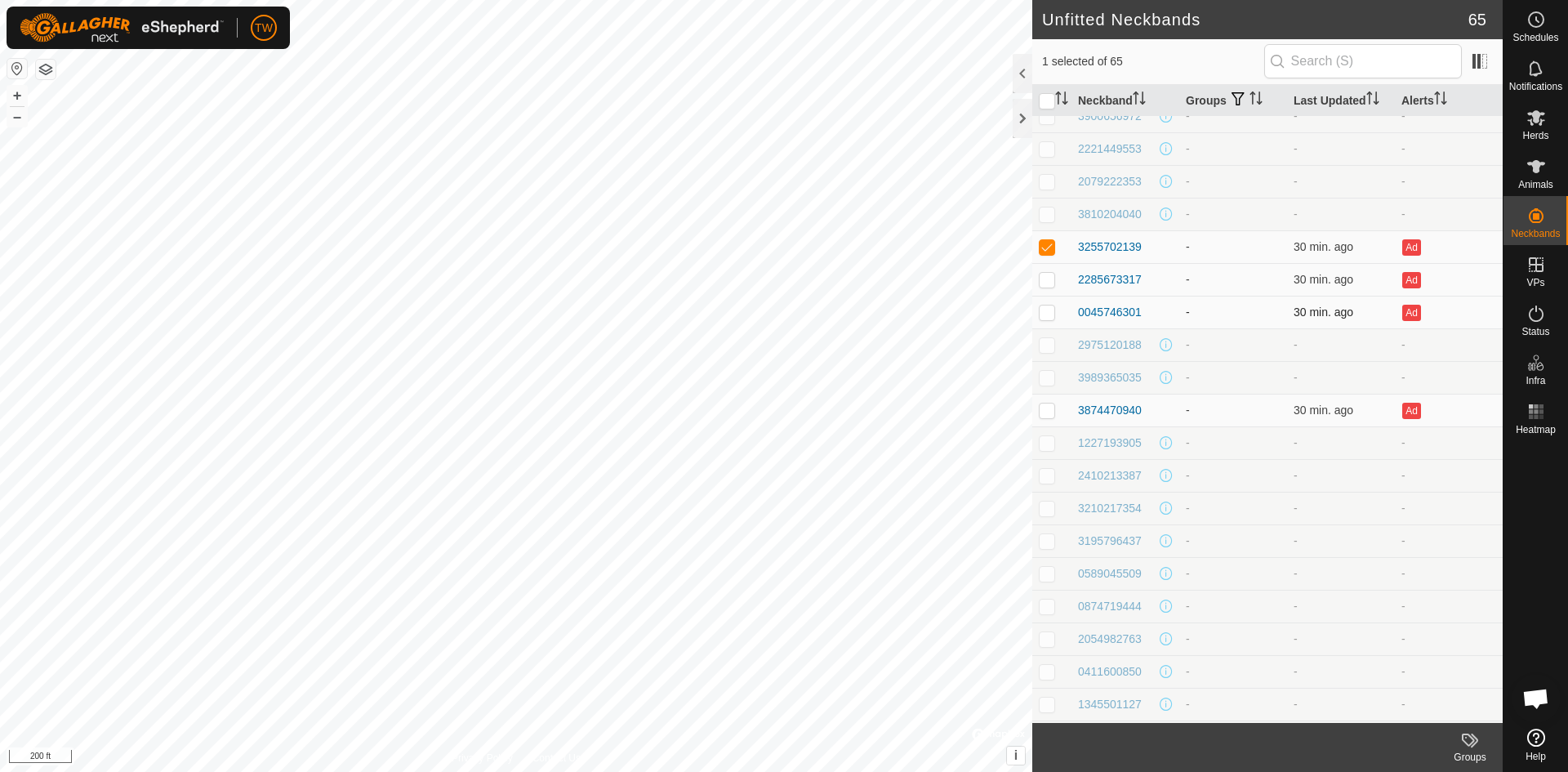
checkbox input "true"
click at [1051, 317] on p-checkbox at bounding box center [1047, 311] width 17 height 13
checkbox input "true"
click at [1049, 345] on p-checkbox at bounding box center [1047, 345] width 17 height 13
click at [1049, 337] on td at bounding box center [1051, 344] width 40 height 33
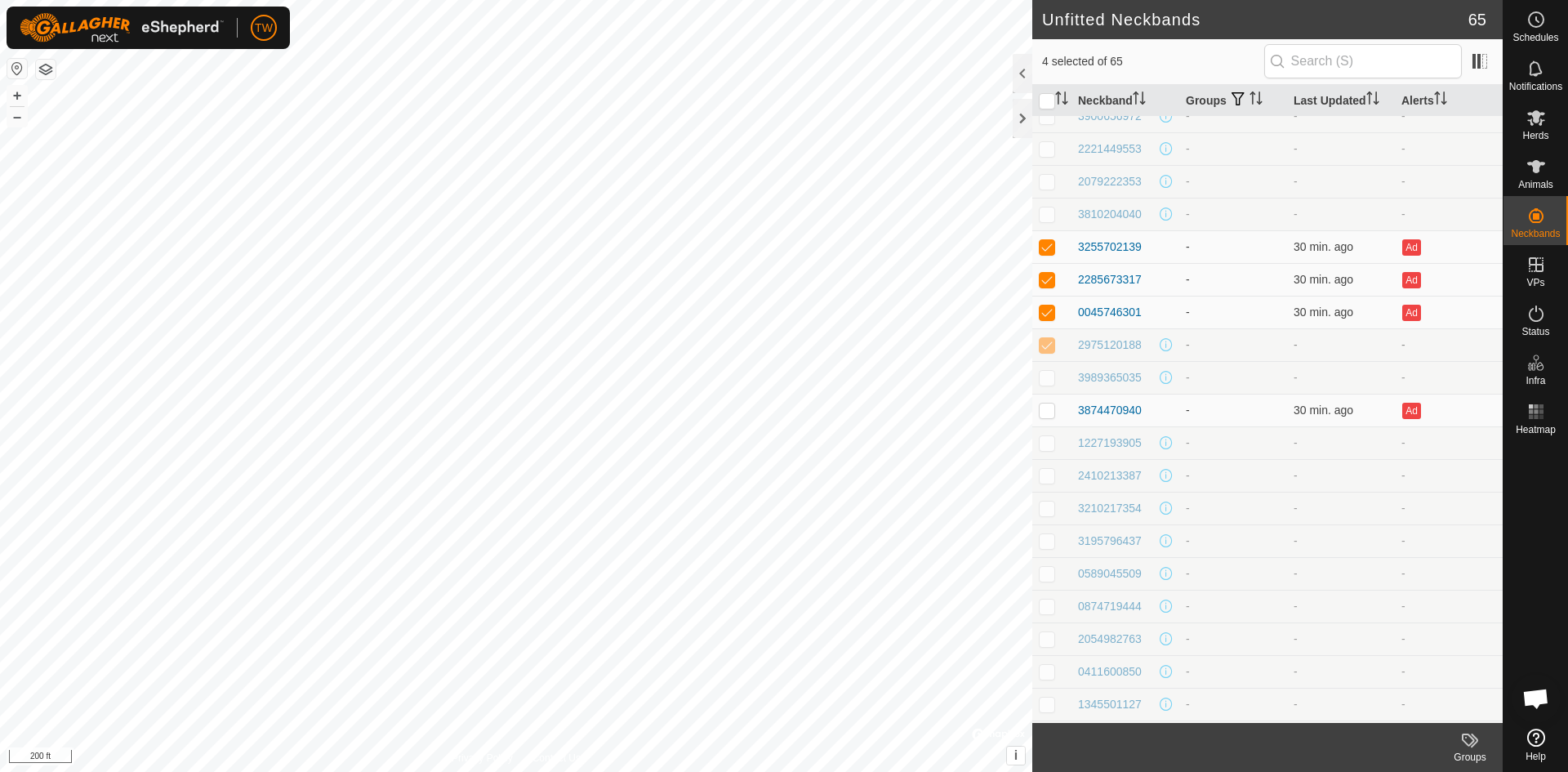
checkbox input "false"
click at [1051, 410] on p-checkbox at bounding box center [1047, 410] width 17 height 13
checkbox input "true"
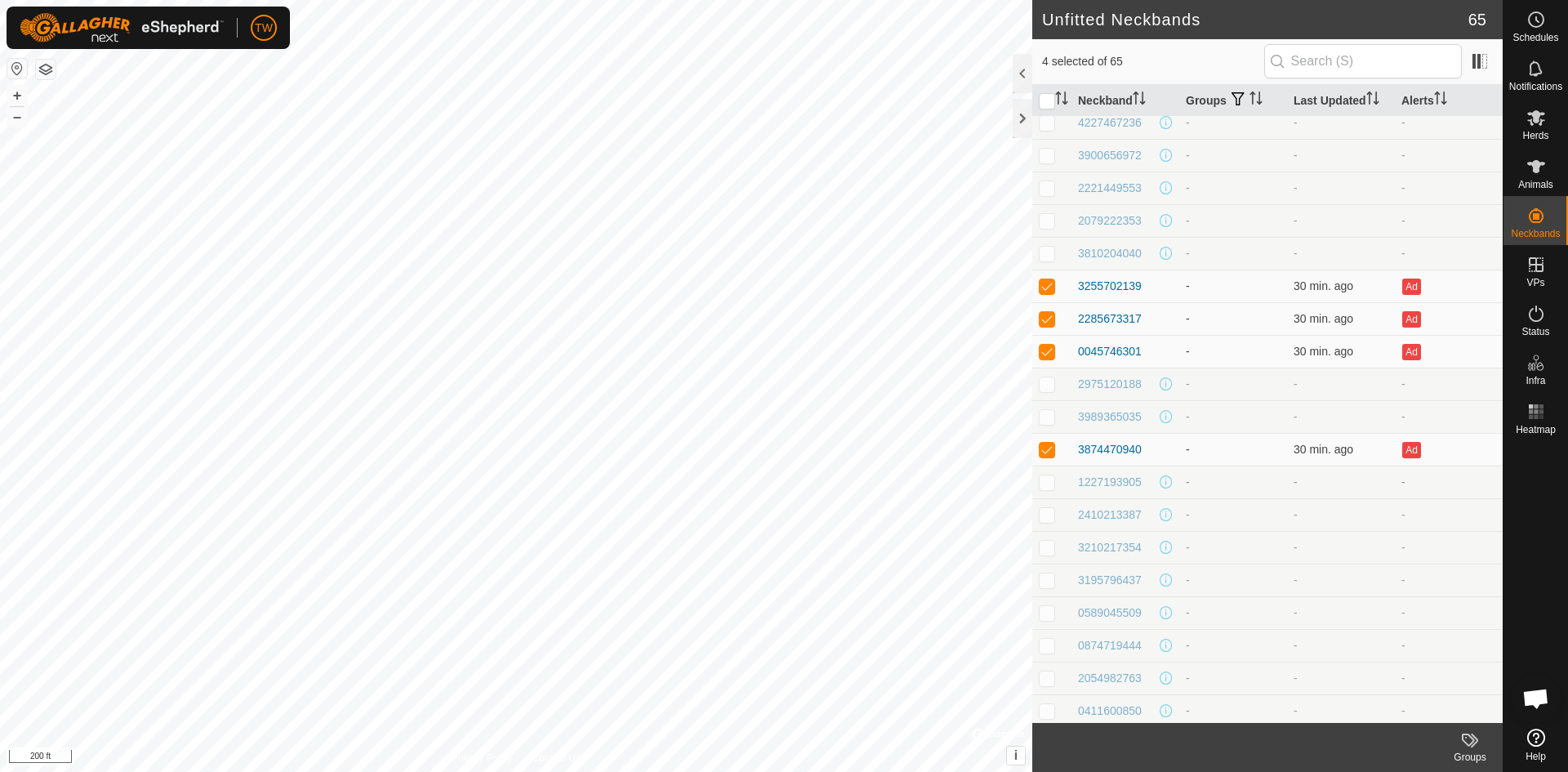
scroll to position [701, 0]
click at [1474, 733] on icon at bounding box center [1470, 740] width 19 height 19
click at [1432, 708] on link "Manage Groups" at bounding box center [1421, 703] width 162 height 33
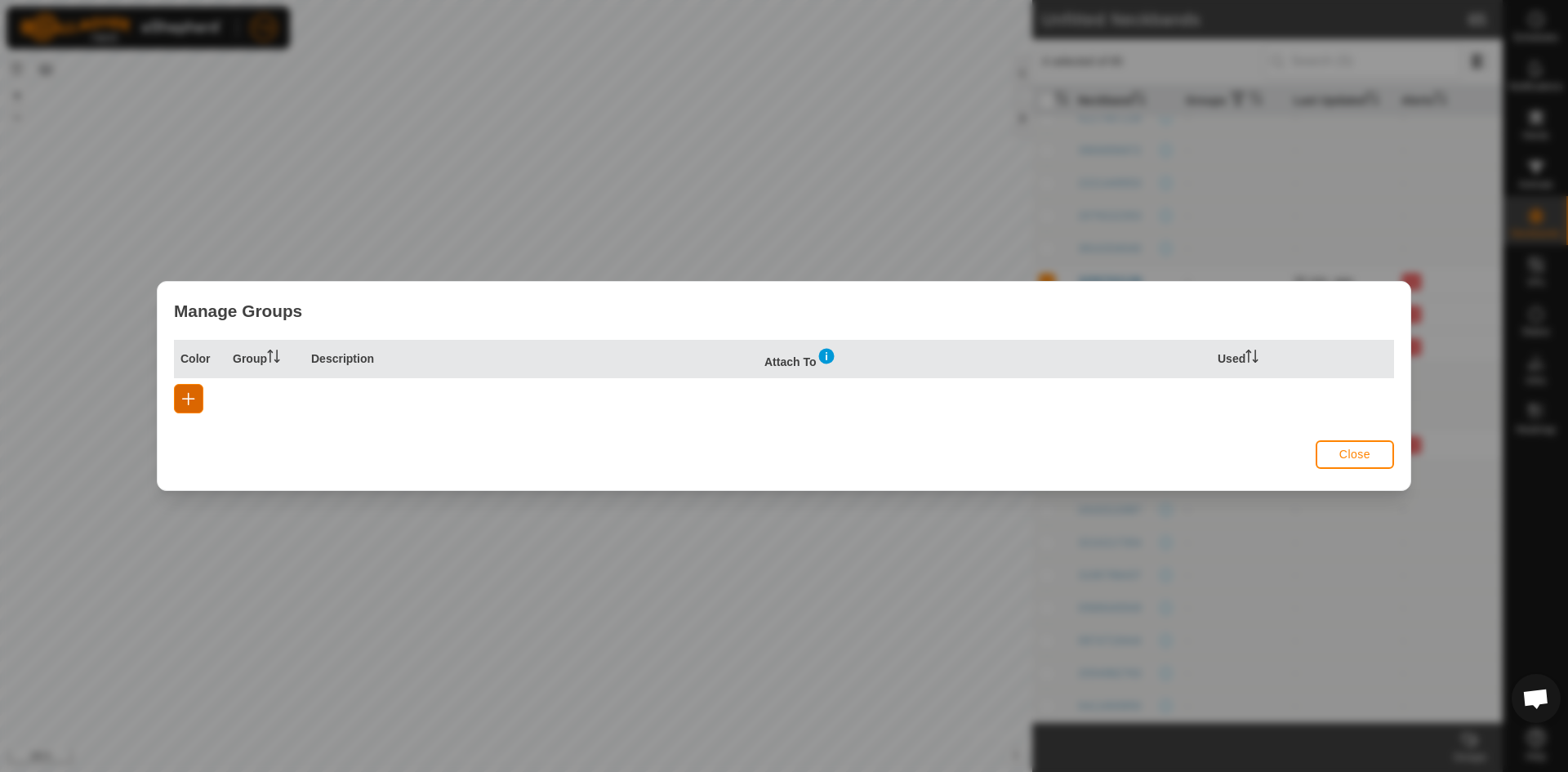
click at [190, 400] on span "button" at bounding box center [188, 398] width 13 height 13
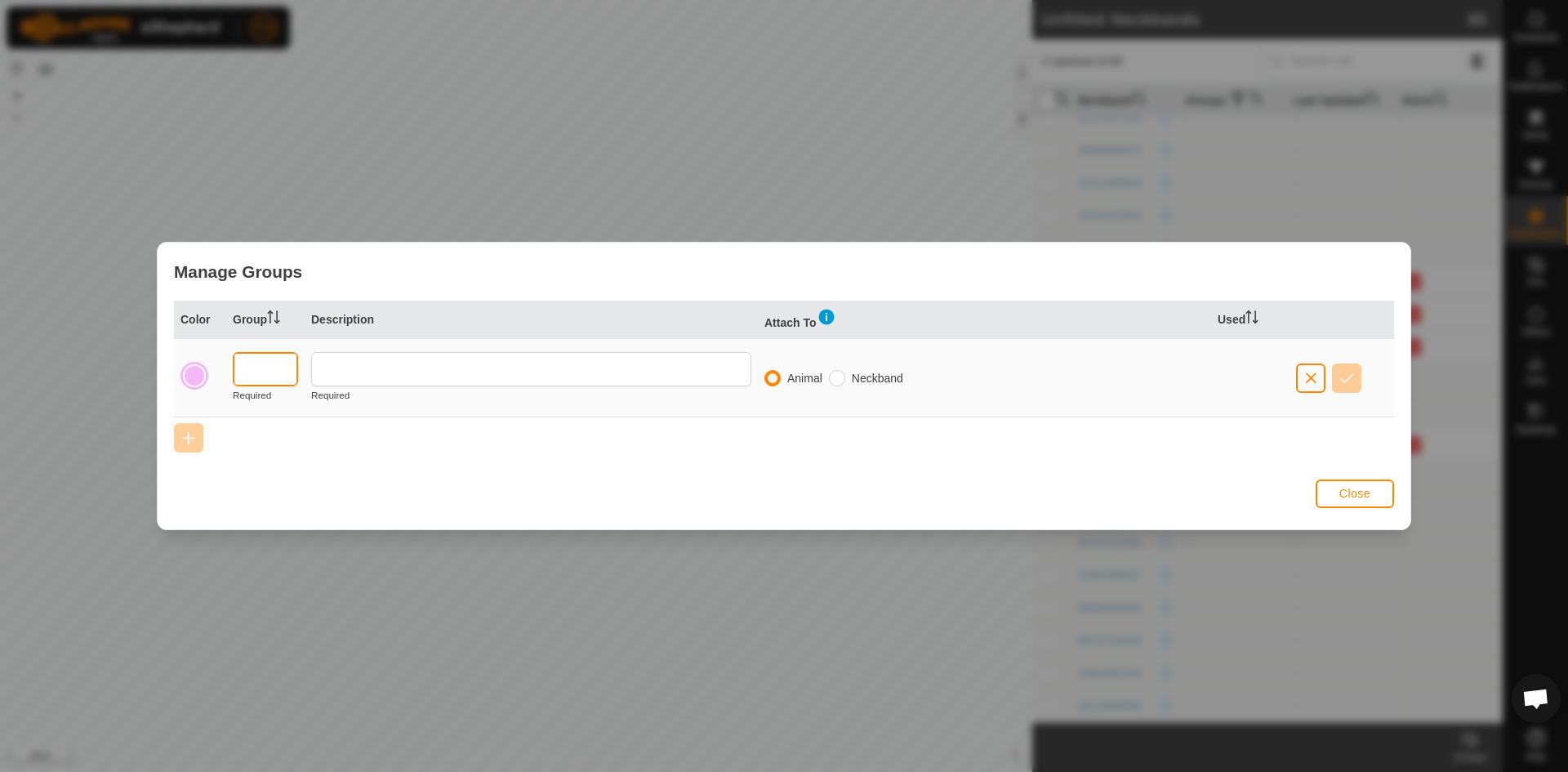
click at [279, 372] on input "text" at bounding box center [265, 368] width 65 height 34
click at [836, 382] on input "radio" at bounding box center [837, 378] width 17 height 17
radio input "true"
radio input "false"
click at [1347, 499] on span "Close" at bounding box center [1354, 493] width 31 height 13
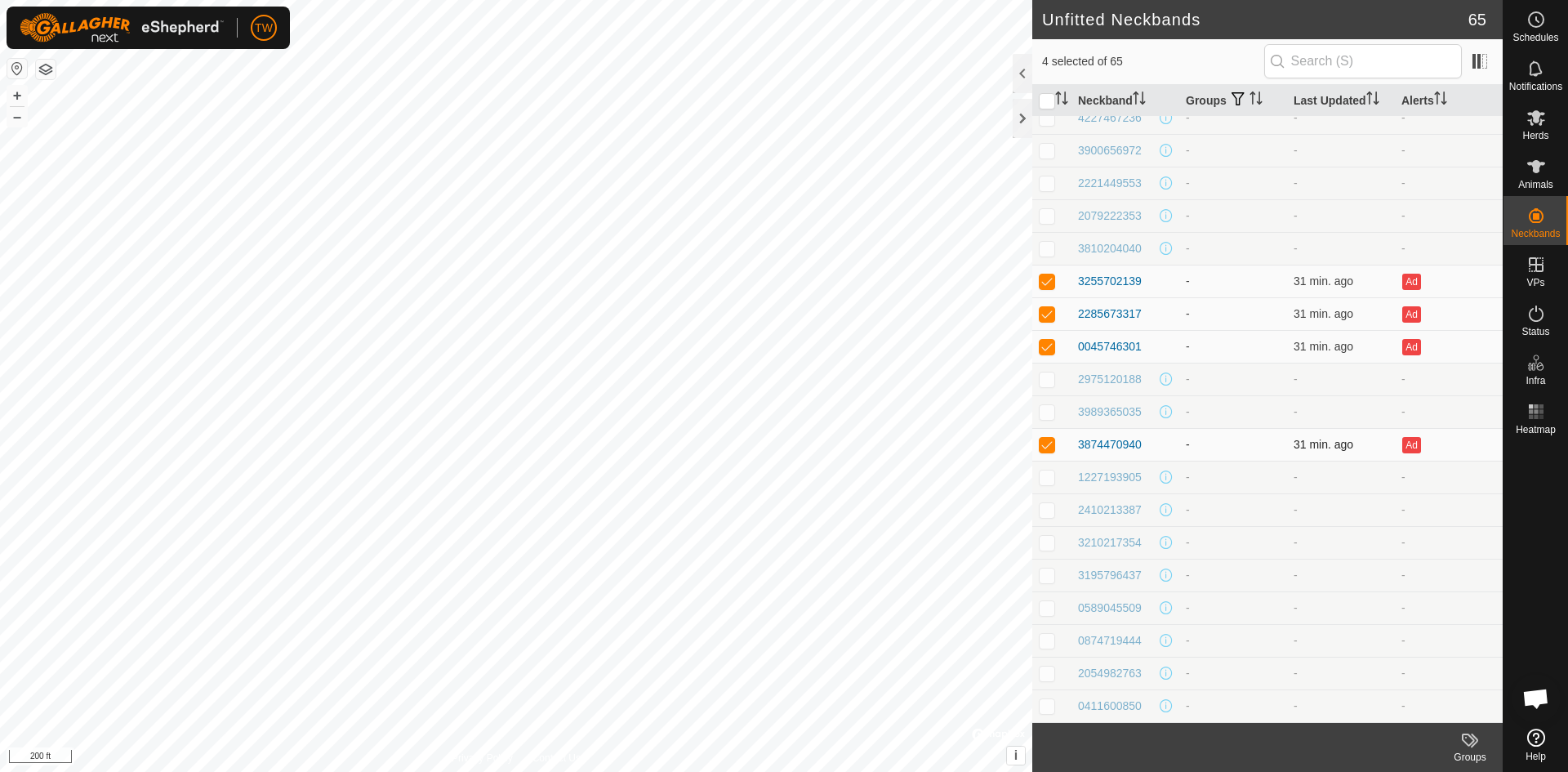
click at [1049, 441] on p-checkbox at bounding box center [1047, 444] width 17 height 13
checkbox input "false"
click at [1049, 346] on p-checkbox at bounding box center [1047, 346] width 17 height 13
checkbox input "false"
click at [1048, 315] on p-checkbox at bounding box center [1047, 313] width 17 height 13
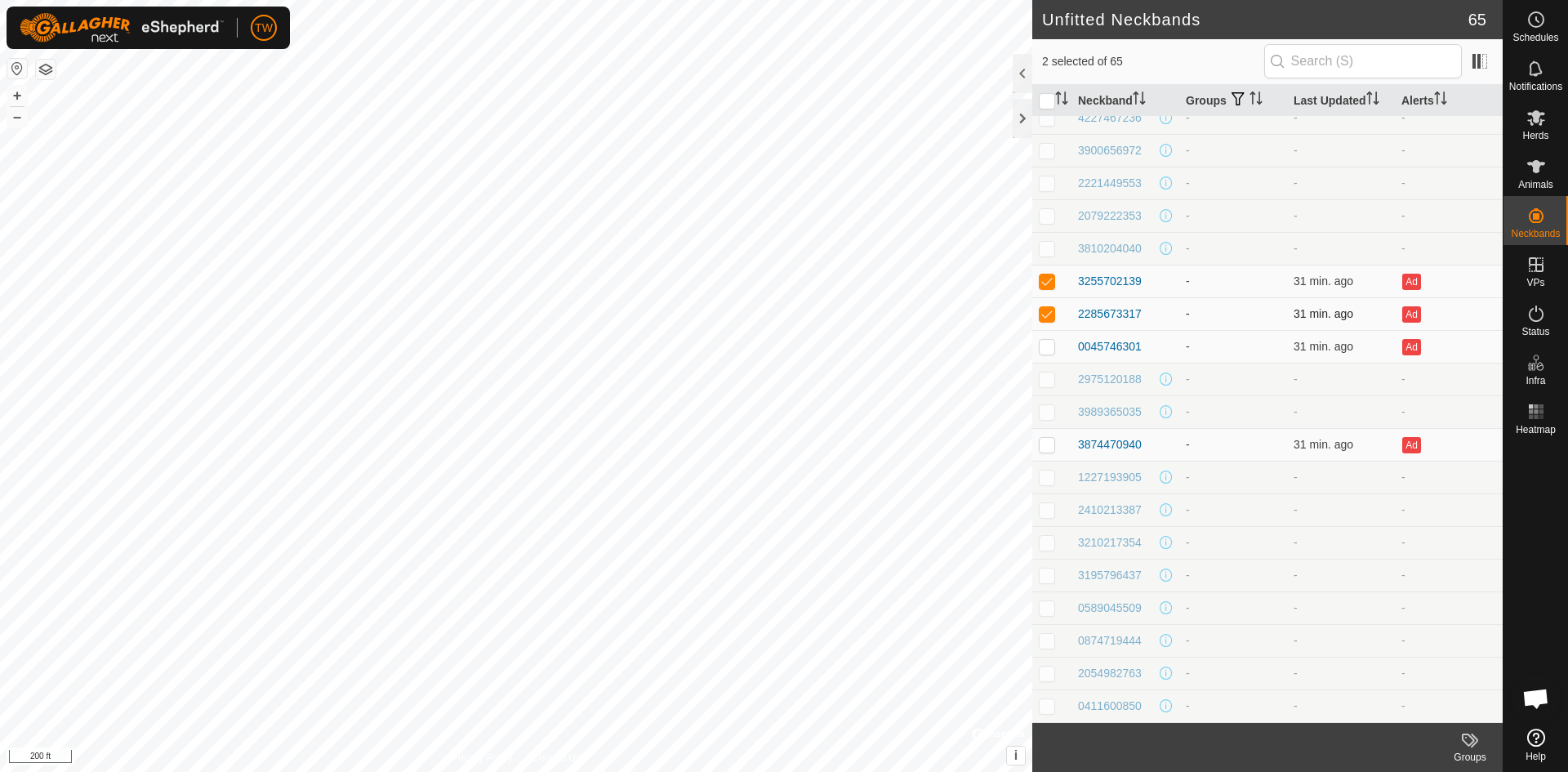
checkbox input "false"
click at [1047, 282] on p-checkbox at bounding box center [1047, 280] width 17 height 13
click at [1044, 279] on p-checkbox at bounding box center [1047, 280] width 17 height 13
checkbox input "true"
drag, startPoint x: 1046, startPoint y: 311, endPoint x: 1046, endPoint y: 332, distance: 21.0
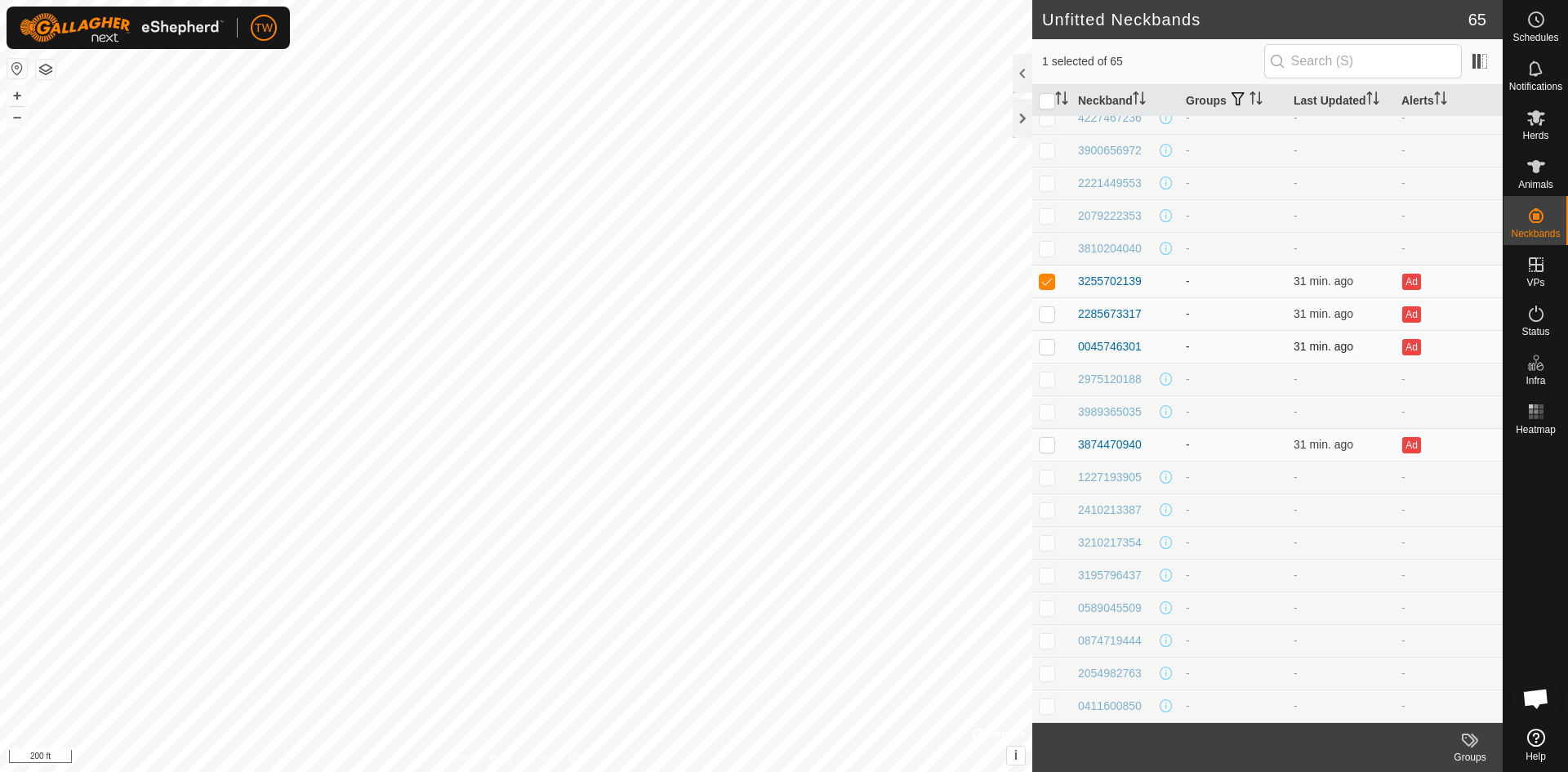
click at [1046, 314] on p-checkbox at bounding box center [1047, 313] width 17 height 13
checkbox input "true"
click at [1044, 346] on p-checkbox at bounding box center [1047, 346] width 17 height 13
checkbox input "true"
click at [1053, 445] on p-checkbox at bounding box center [1047, 444] width 17 height 13
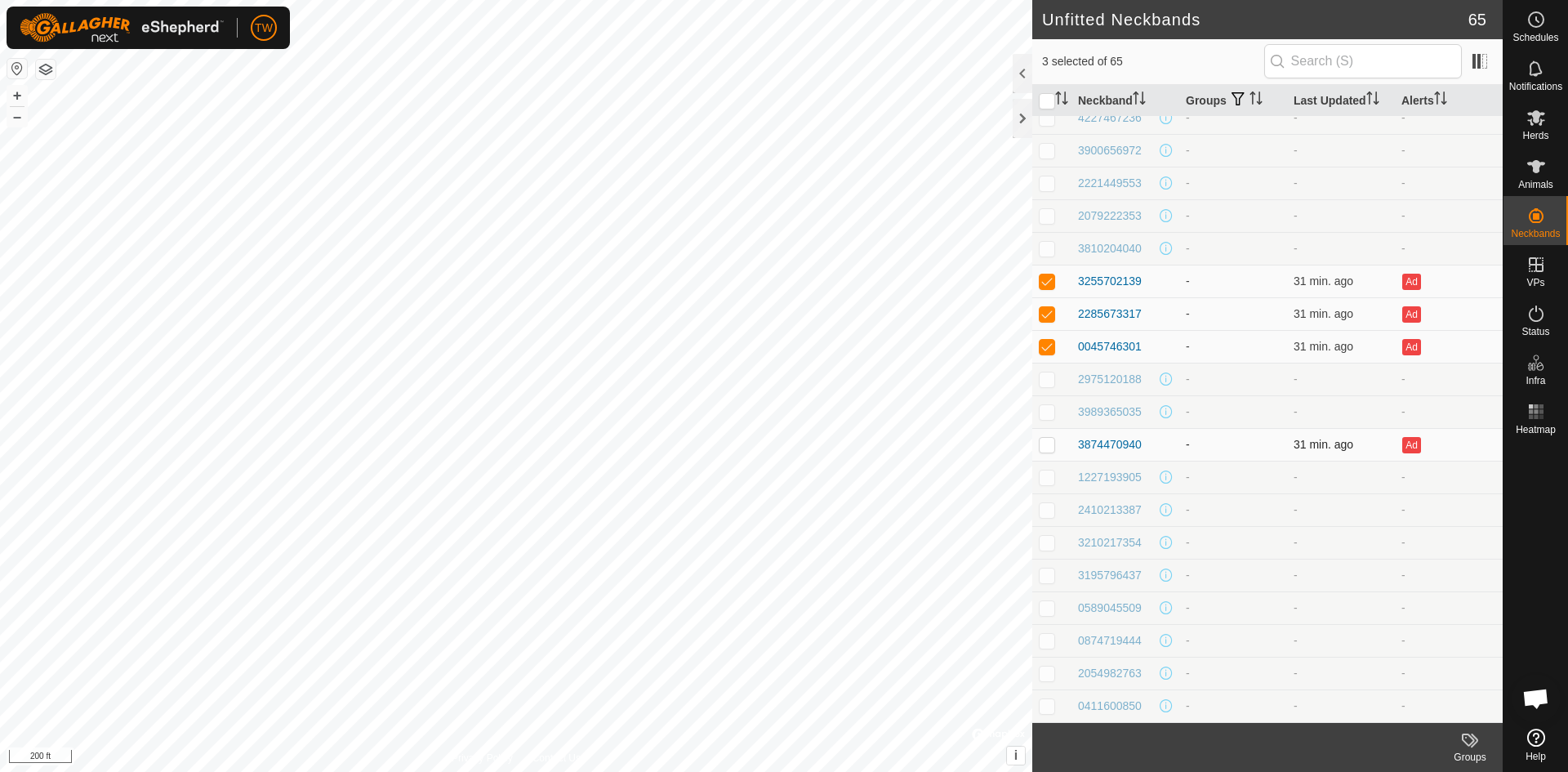
checkbox input "true"
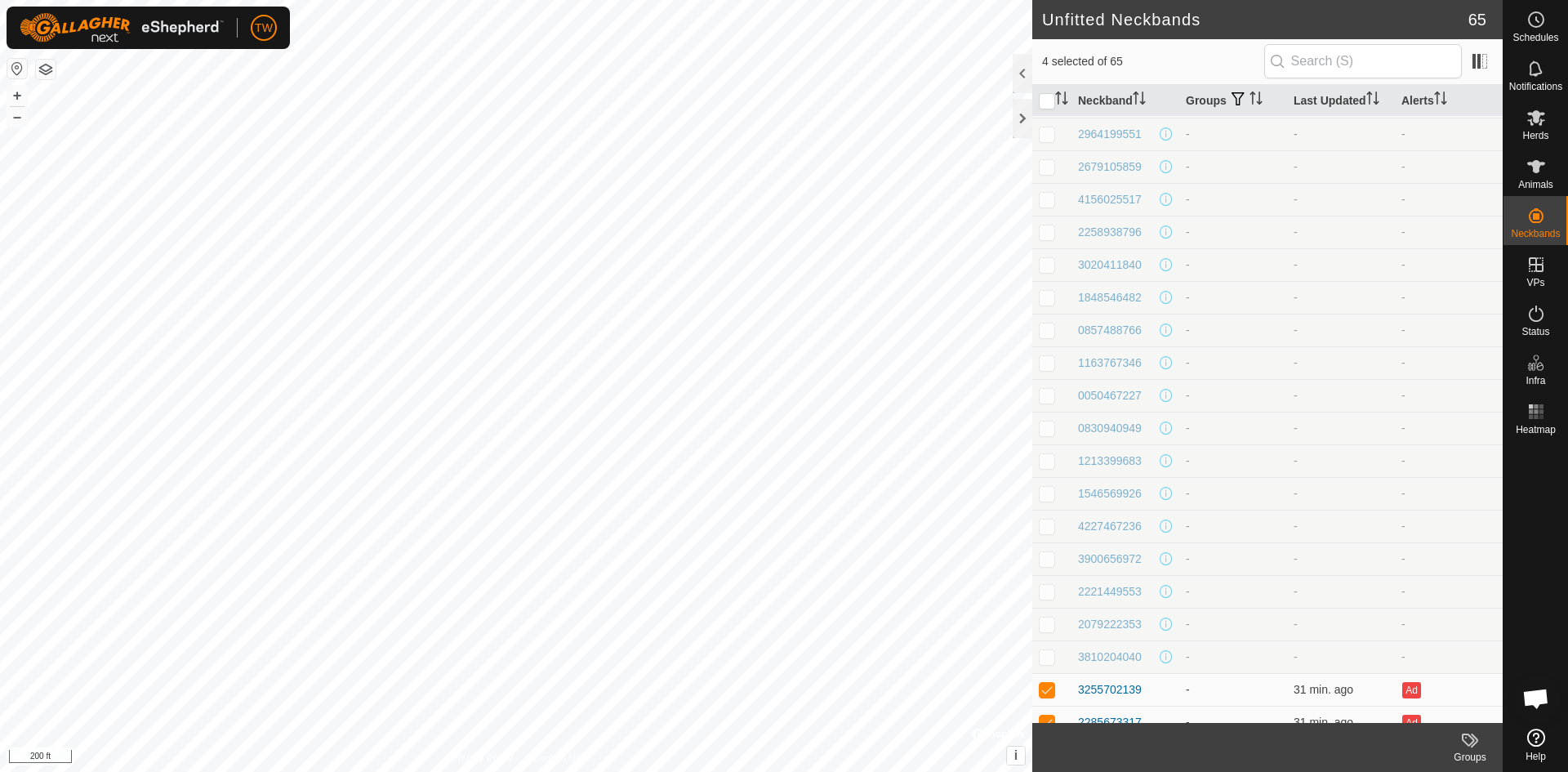
scroll to position [0, 0]
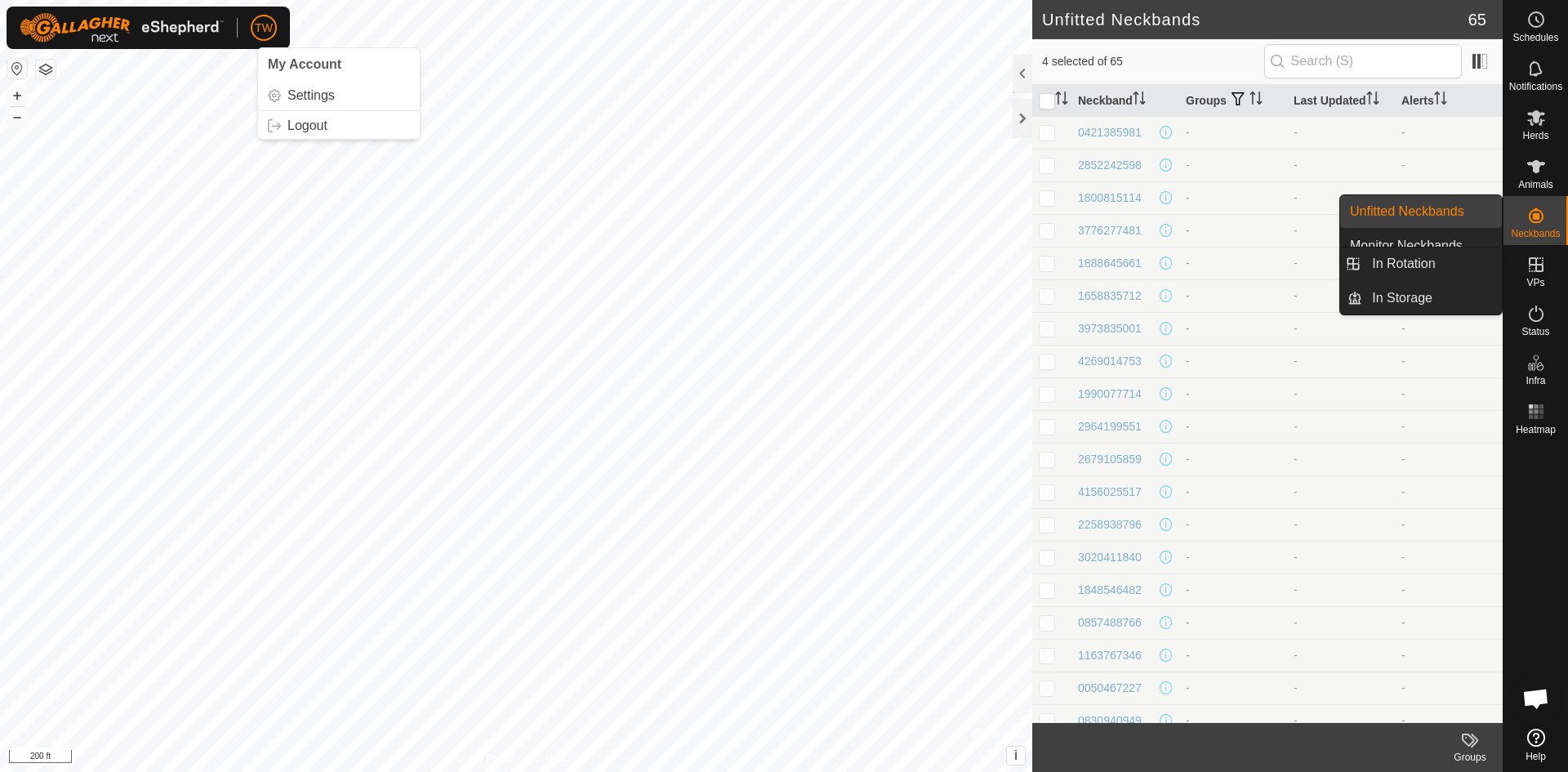
click at [1537, 266] on icon at bounding box center [1535, 265] width 15 height 15
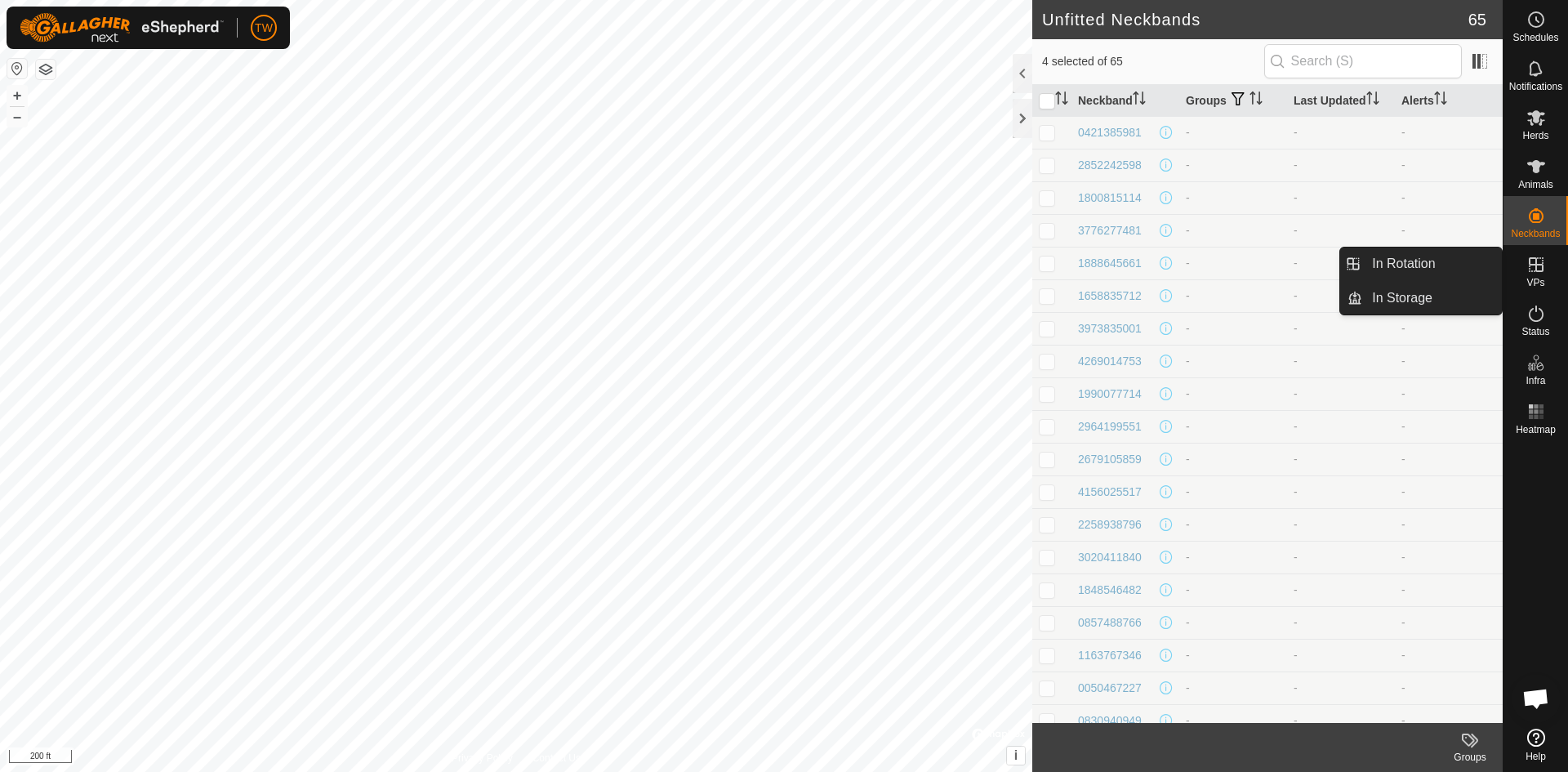
click at [1434, 264] on link "In Rotation" at bounding box center [1432, 264] width 140 height 33
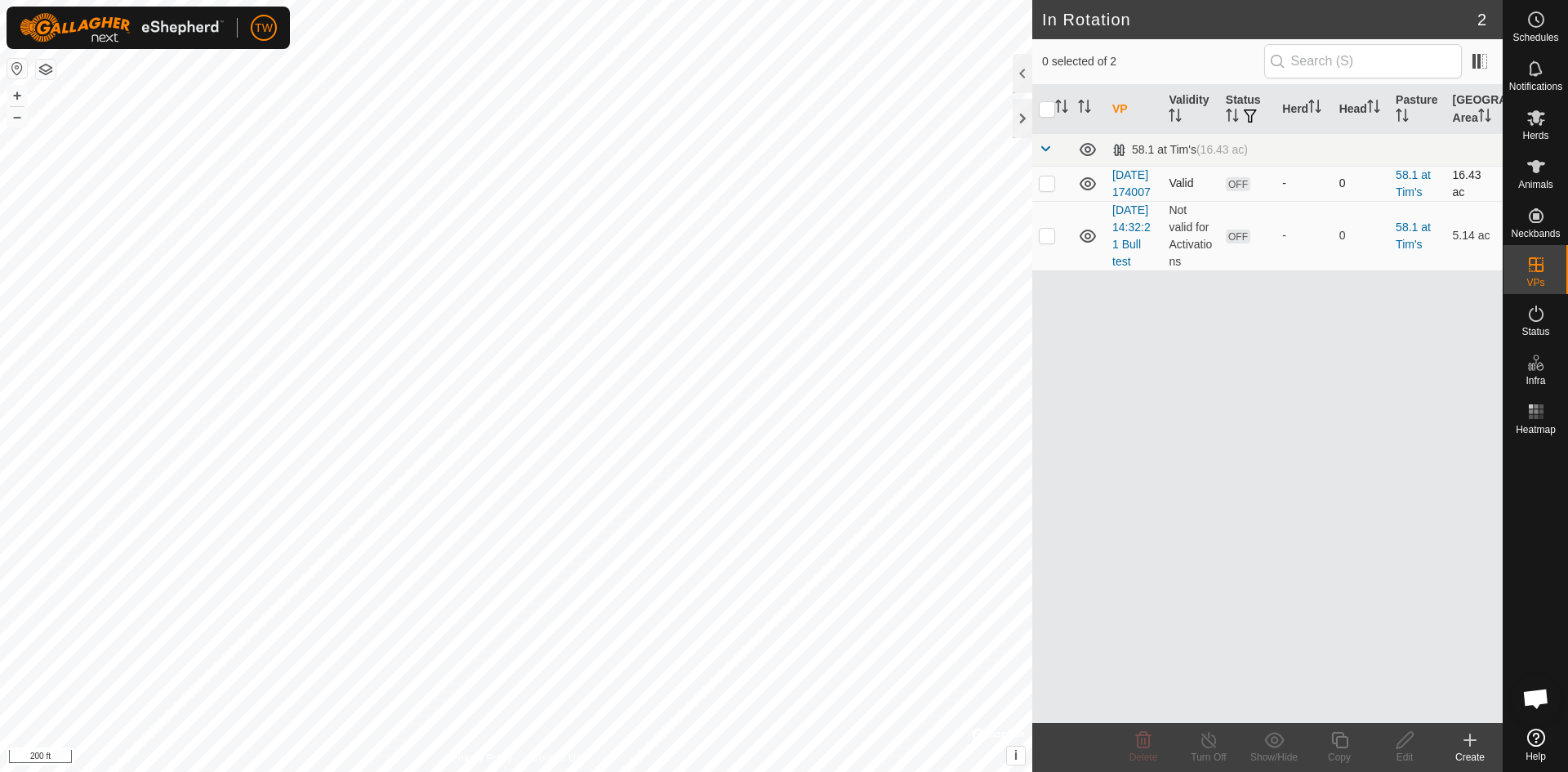
click at [1145, 194] on td "2025-10-01 174007" at bounding box center [1134, 184] width 56 height 35
checkbox input "true"
checkbox input "false"
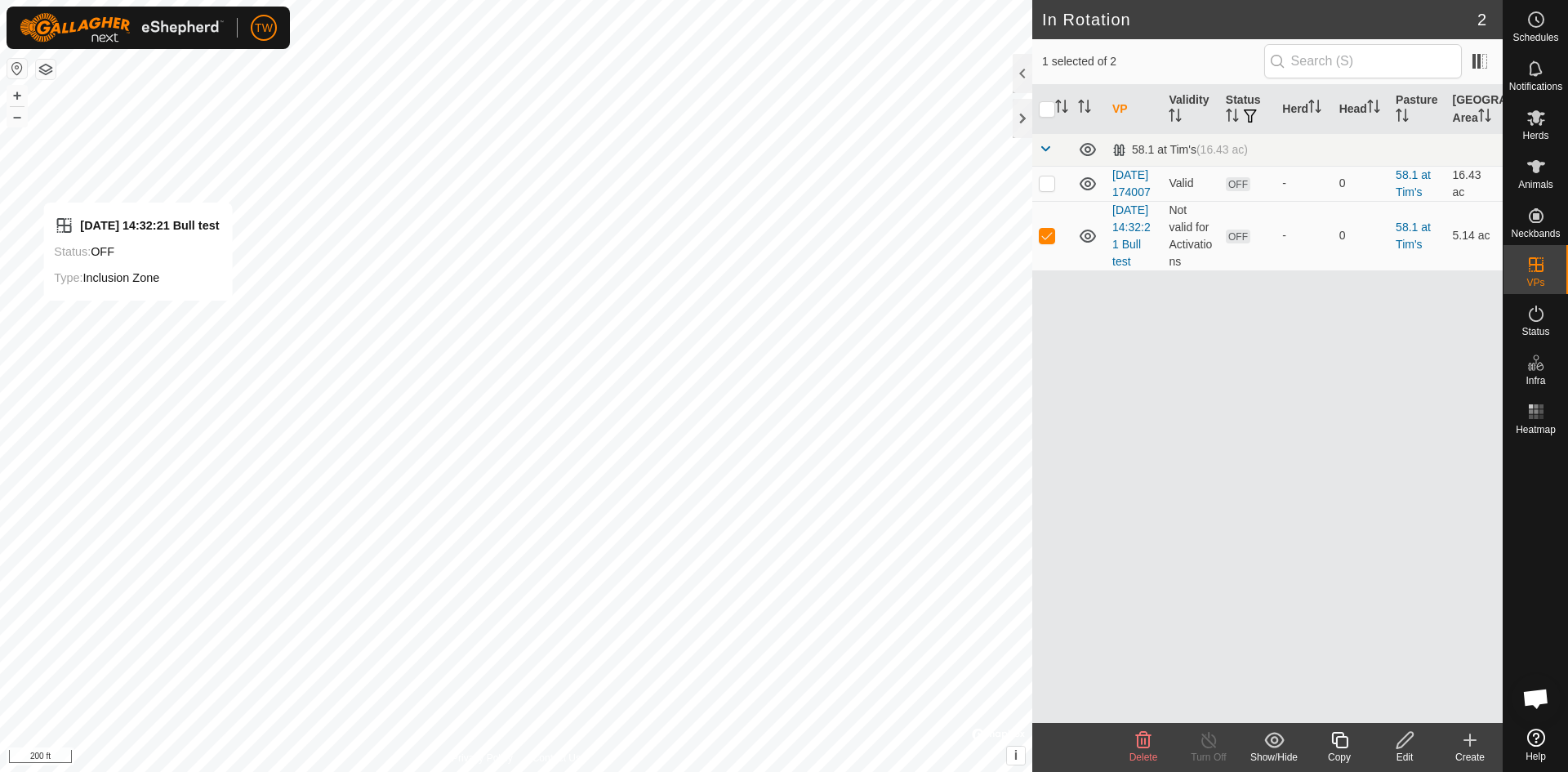
checkbox input "false"
checkbox input "true"
click at [1408, 742] on icon at bounding box center [1405, 740] width 20 height 19
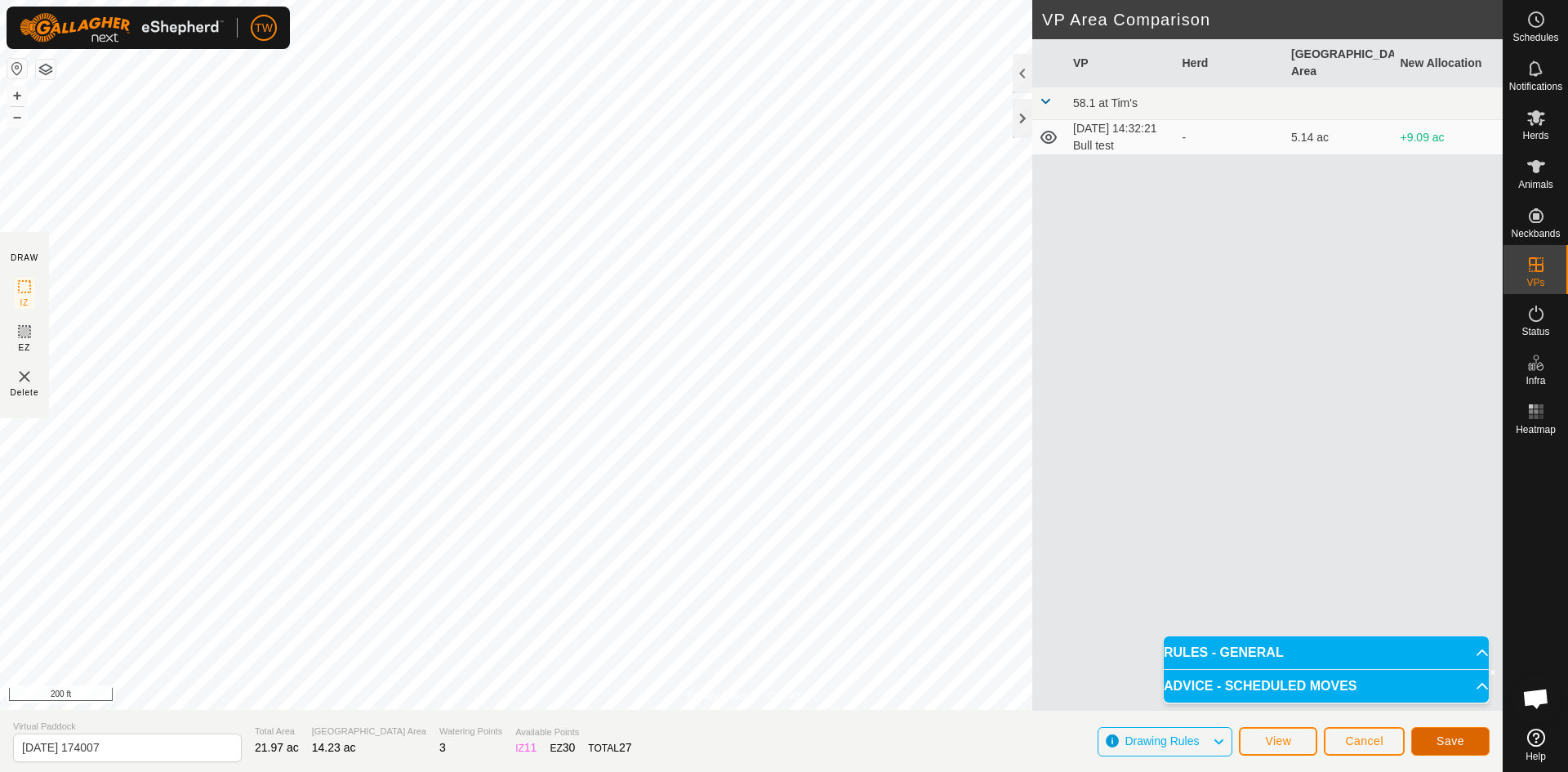
click at [1463, 743] on span "Save" at bounding box center [1450, 740] width 28 height 13
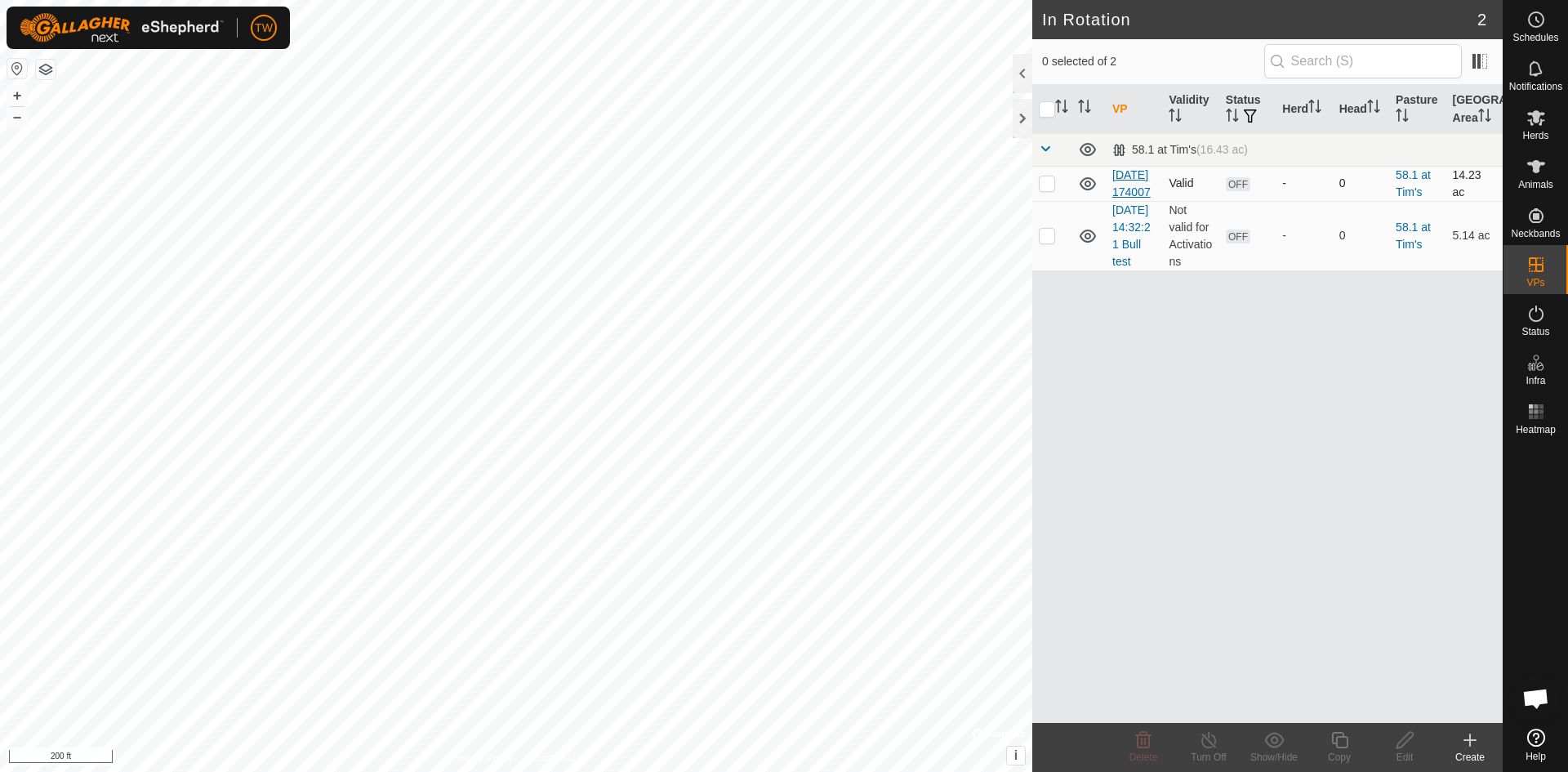
click at [1128, 187] on link "2025-10-01 174007" at bounding box center [1131, 183] width 39 height 30
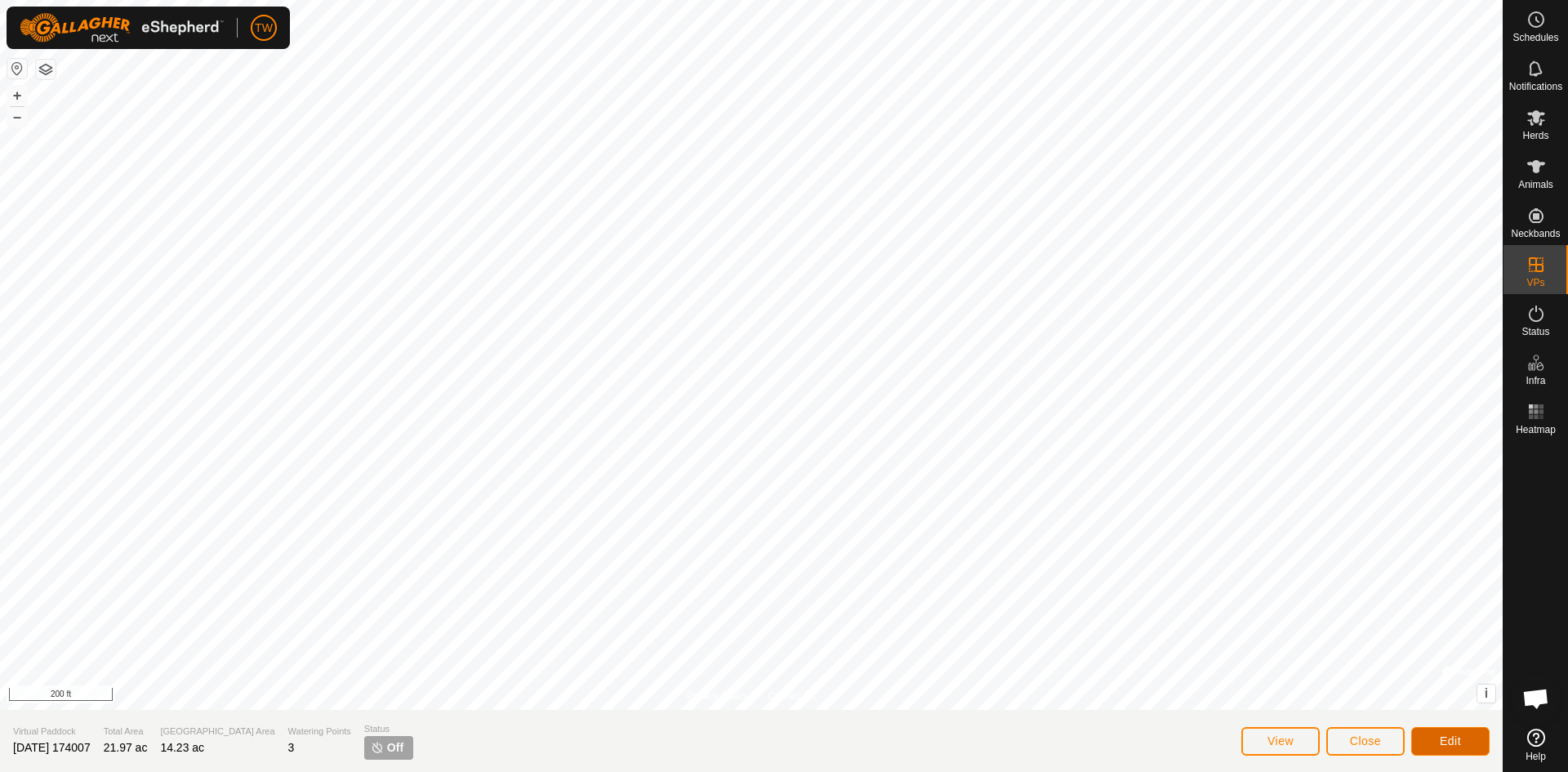
click at [1452, 730] on button "Edit" at bounding box center [1449, 741] width 78 height 29
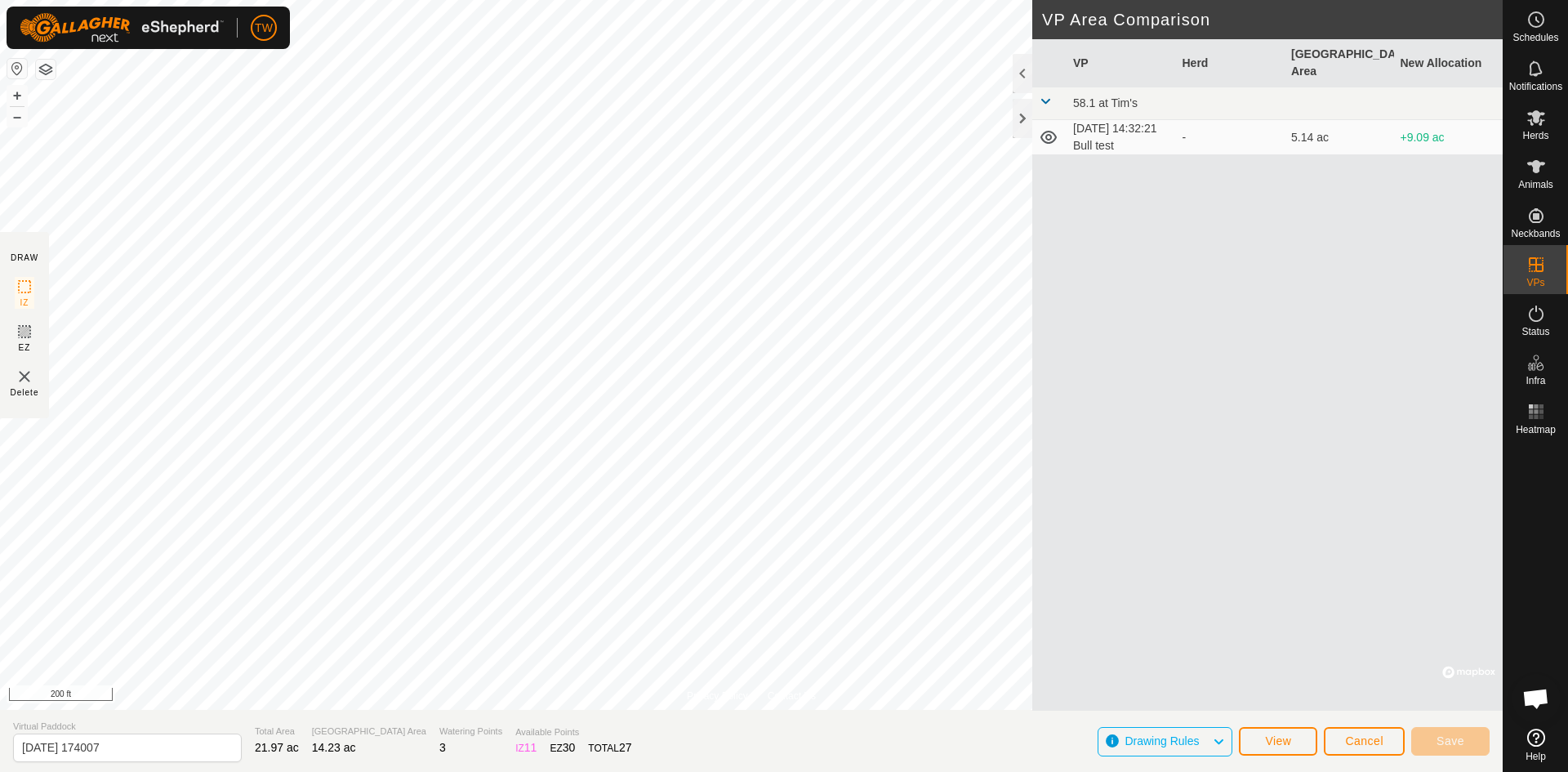
click at [1047, 95] on span at bounding box center [1045, 101] width 13 height 13
click at [1295, 743] on button "View" at bounding box center [1277, 741] width 78 height 29
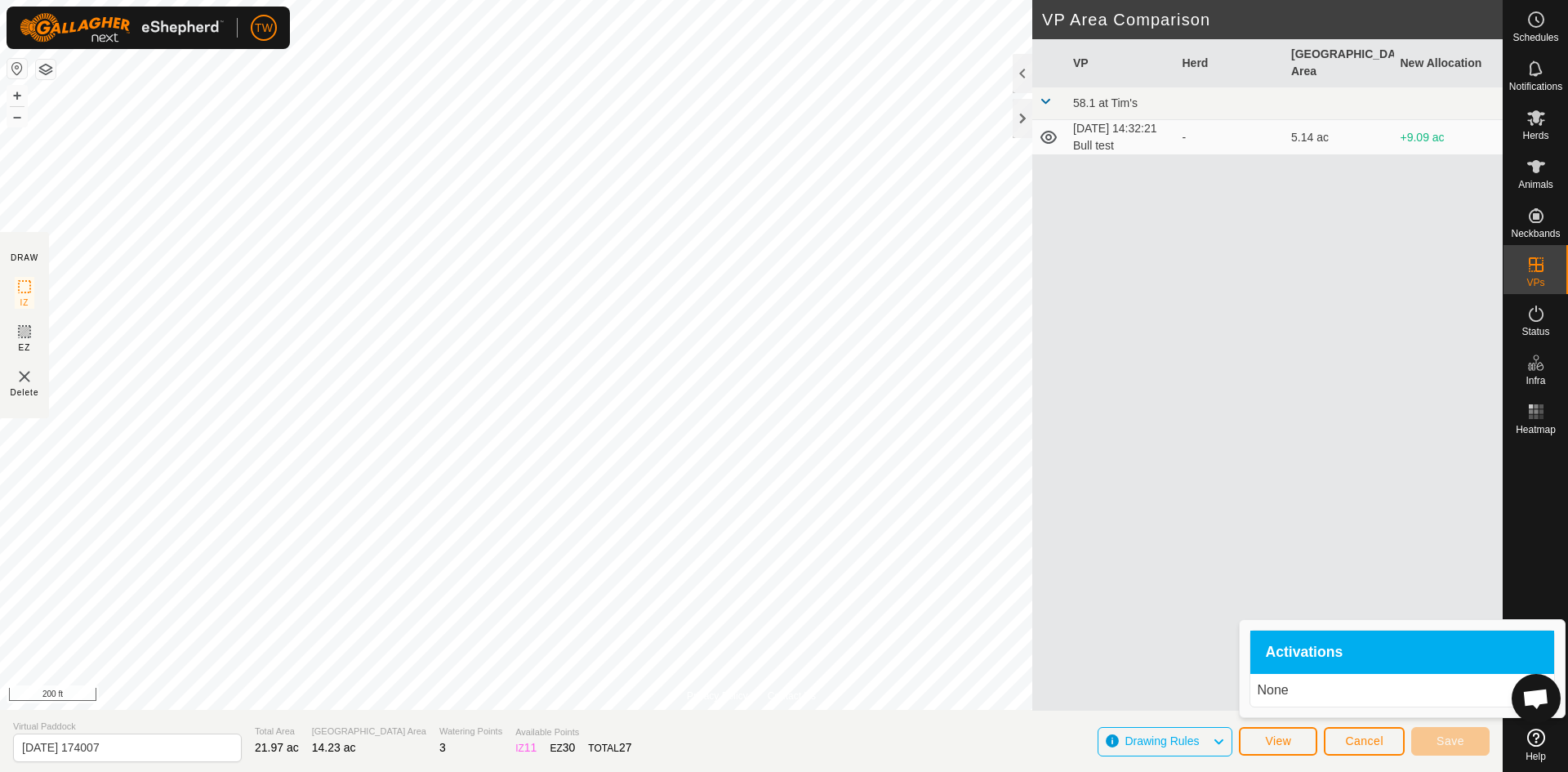
click at [1336, 550] on div "VP Herd Grazing Area New Allocation 58.1 at Tim's 2025-10-02 14:32:21 Bull test…" at bounding box center [1267, 375] width 470 height 672
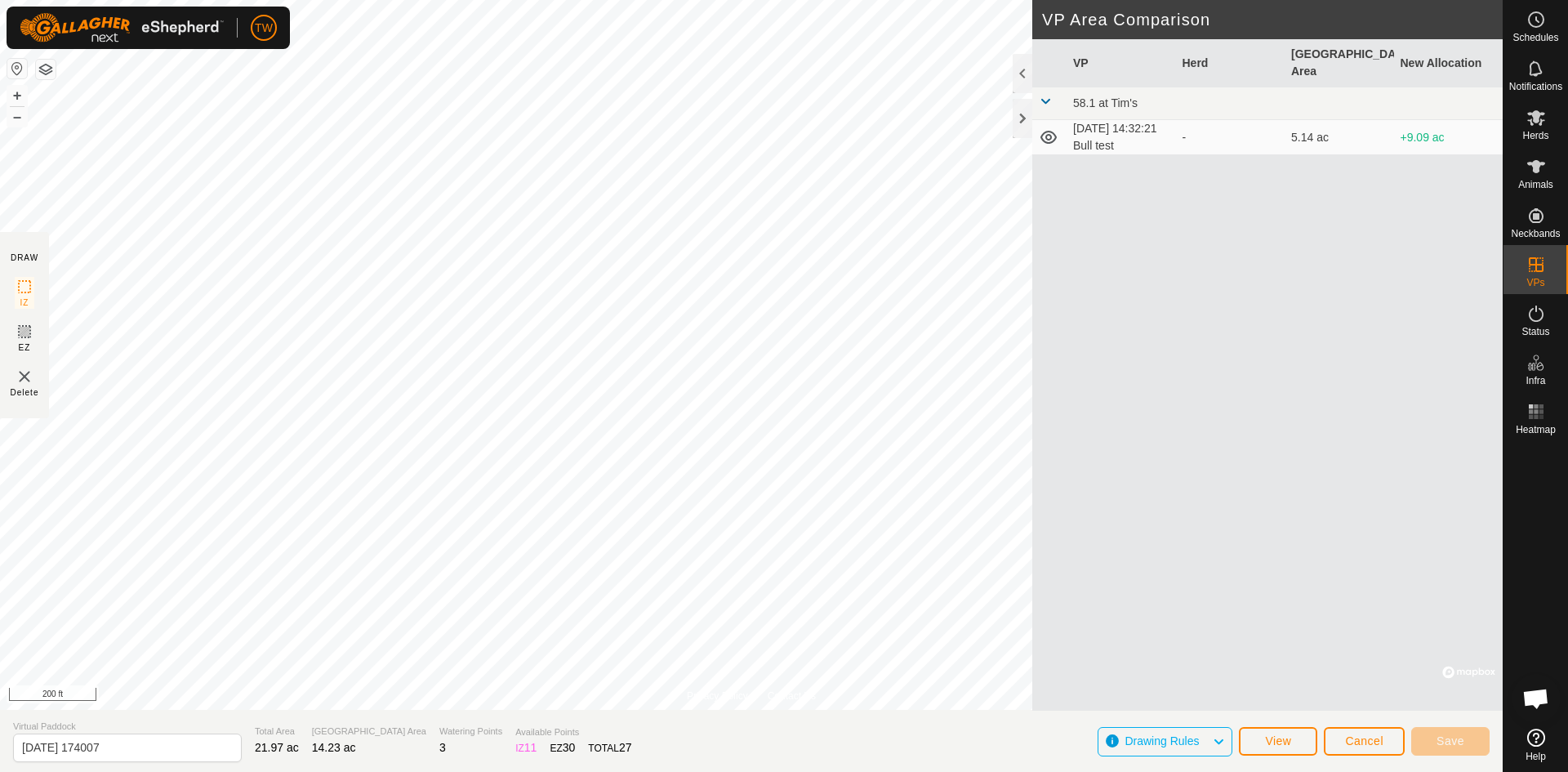
click at [1113, 122] on td "2025-10-02 14:32:21 Bull test" at bounding box center [1121, 138] width 109 height 35
click at [1356, 738] on span "Cancel" at bounding box center [1364, 740] width 39 height 13
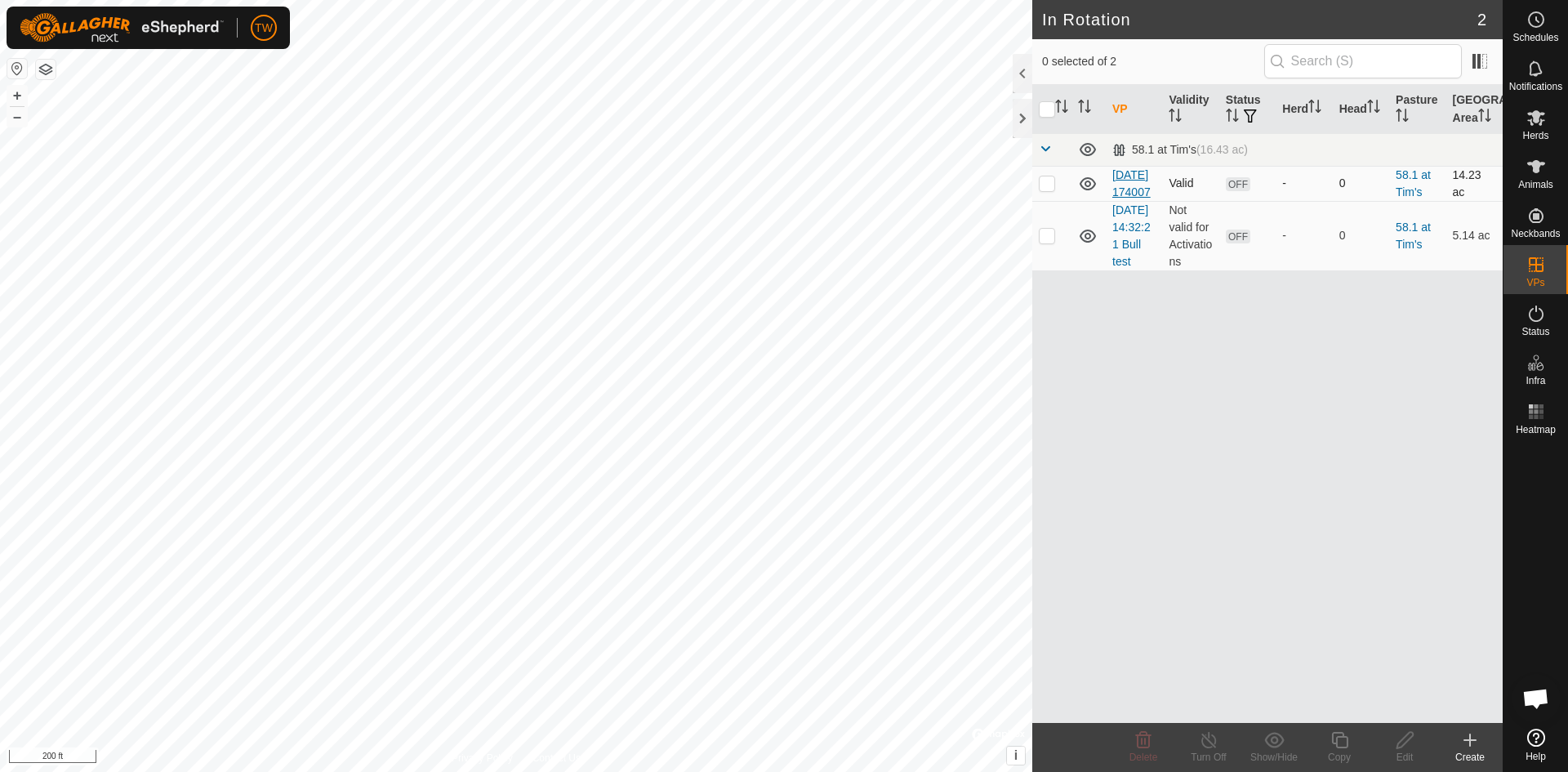
click at [1122, 193] on link "2025-10-01 174007" at bounding box center [1131, 183] width 39 height 30
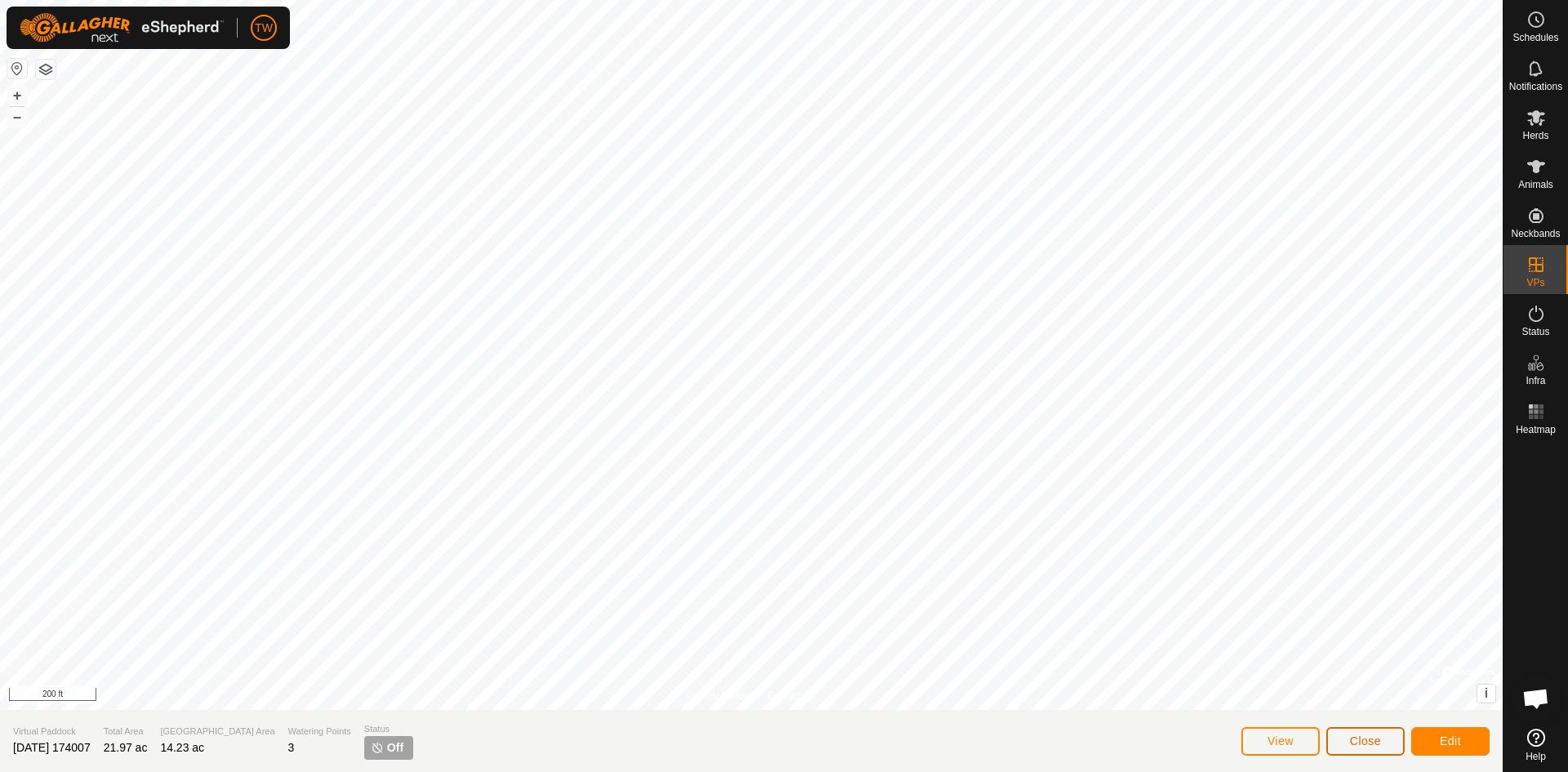
click at [1368, 744] on span "Close" at bounding box center [1365, 740] width 31 height 13
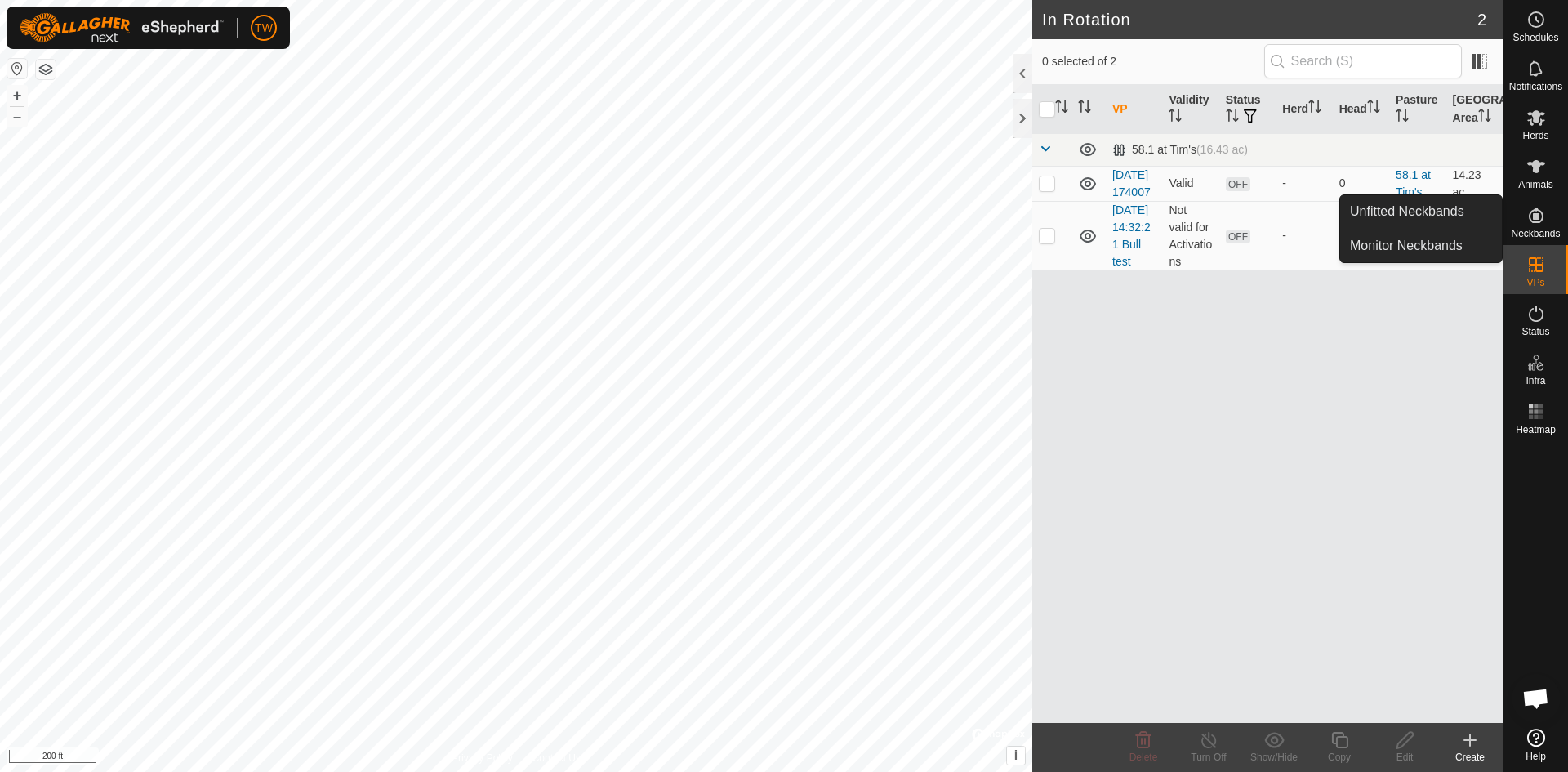
click at [1538, 218] on icon at bounding box center [1535, 215] width 15 height 15
click at [1423, 215] on link "Unfitted Neckbands" at bounding box center [1421, 211] width 162 height 33
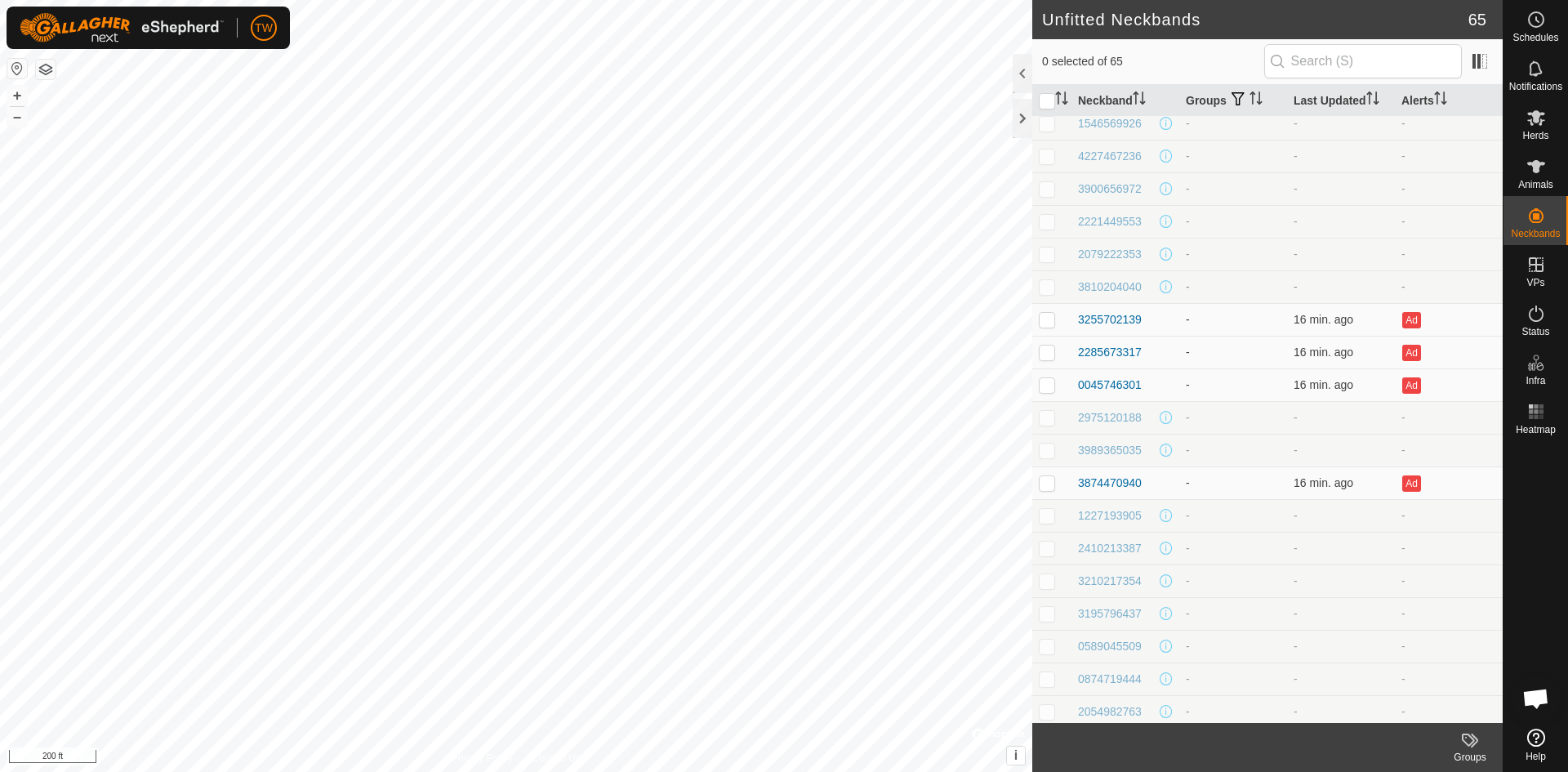
scroll to position [735, 0]
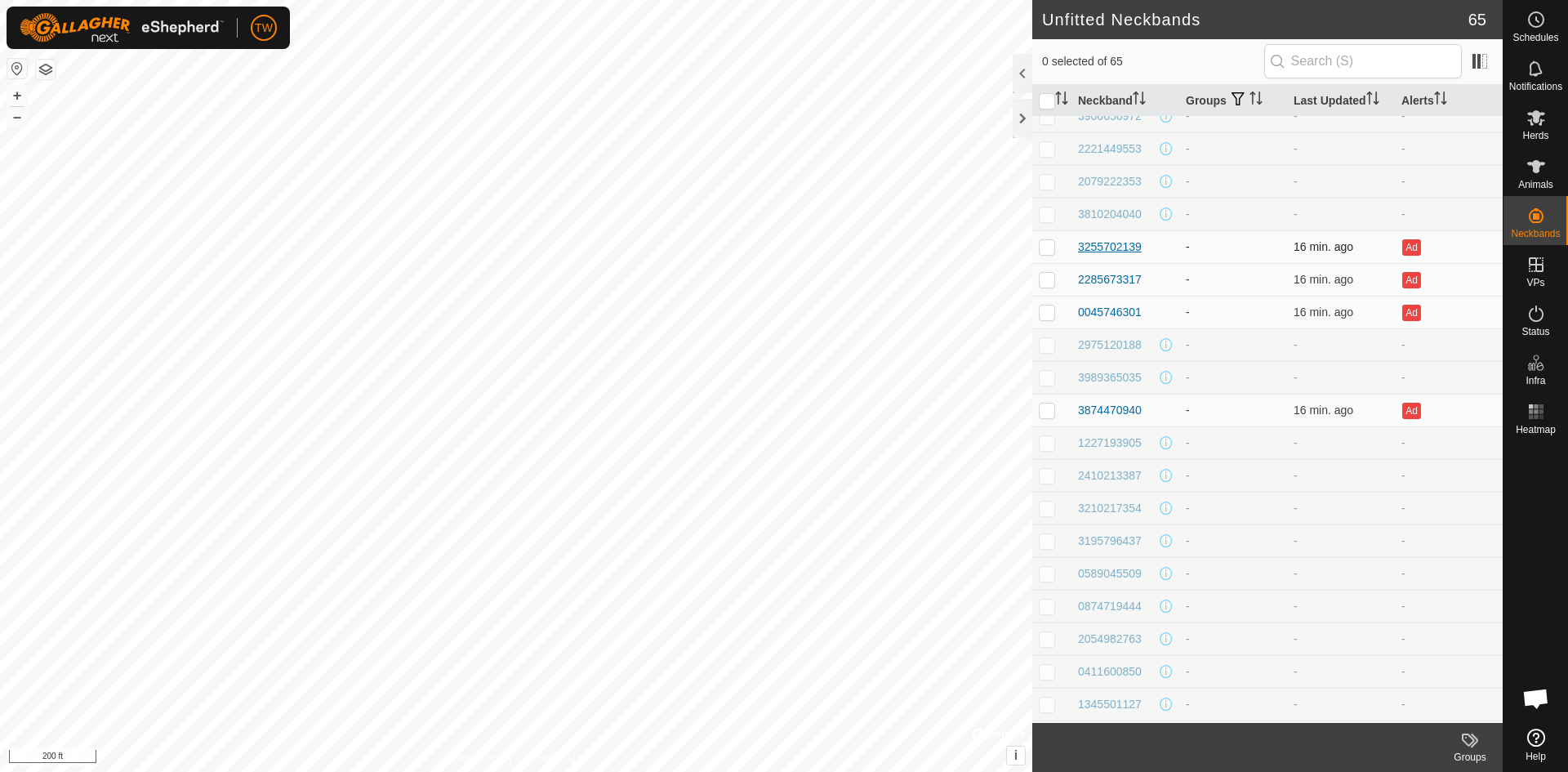
click at [1109, 242] on div "3255702139" at bounding box center [1109, 247] width 63 height 18
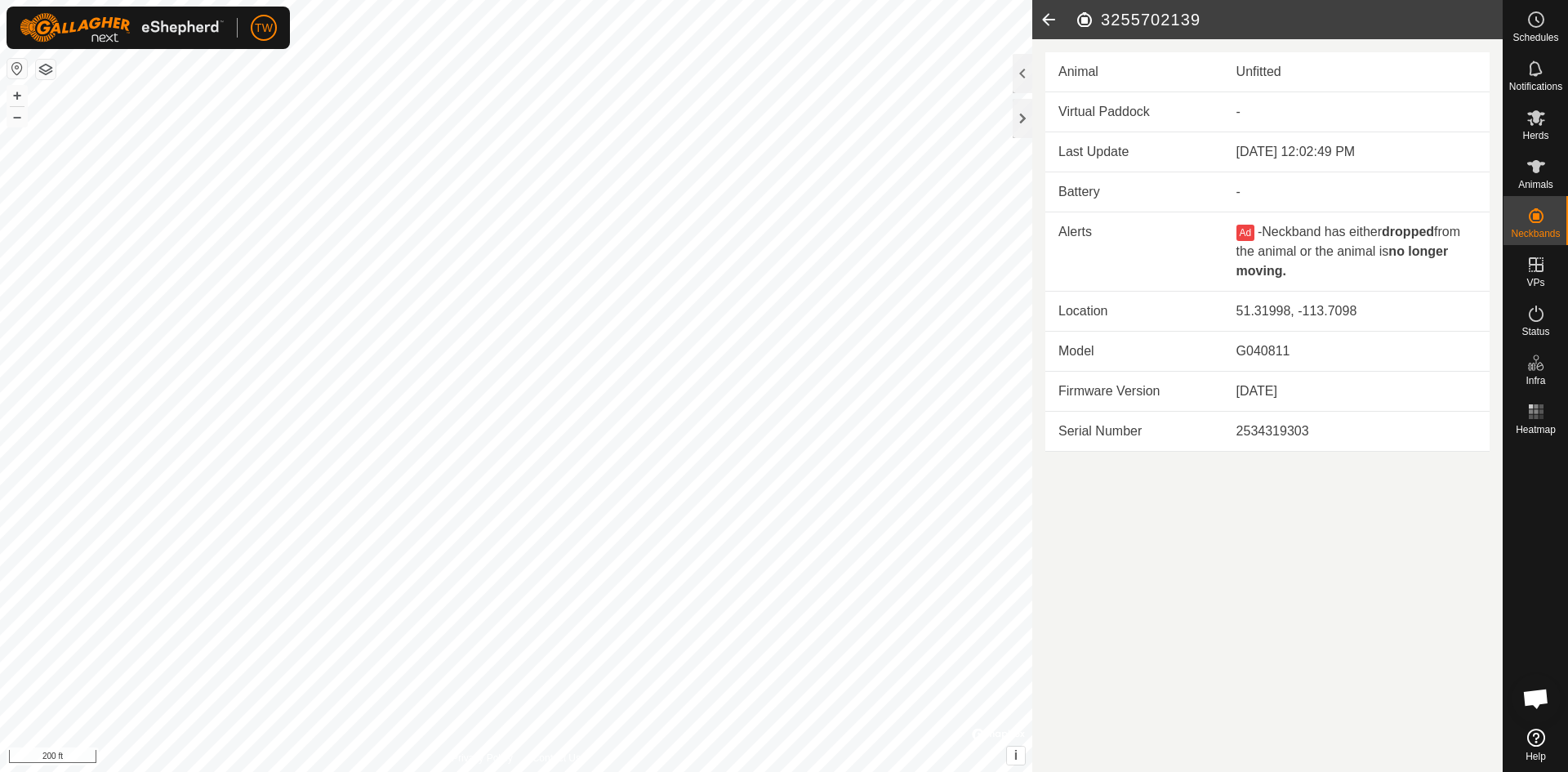
click at [1049, 24] on icon at bounding box center [1048, 19] width 33 height 40
